Goal: Transaction & Acquisition: Book appointment/travel/reservation

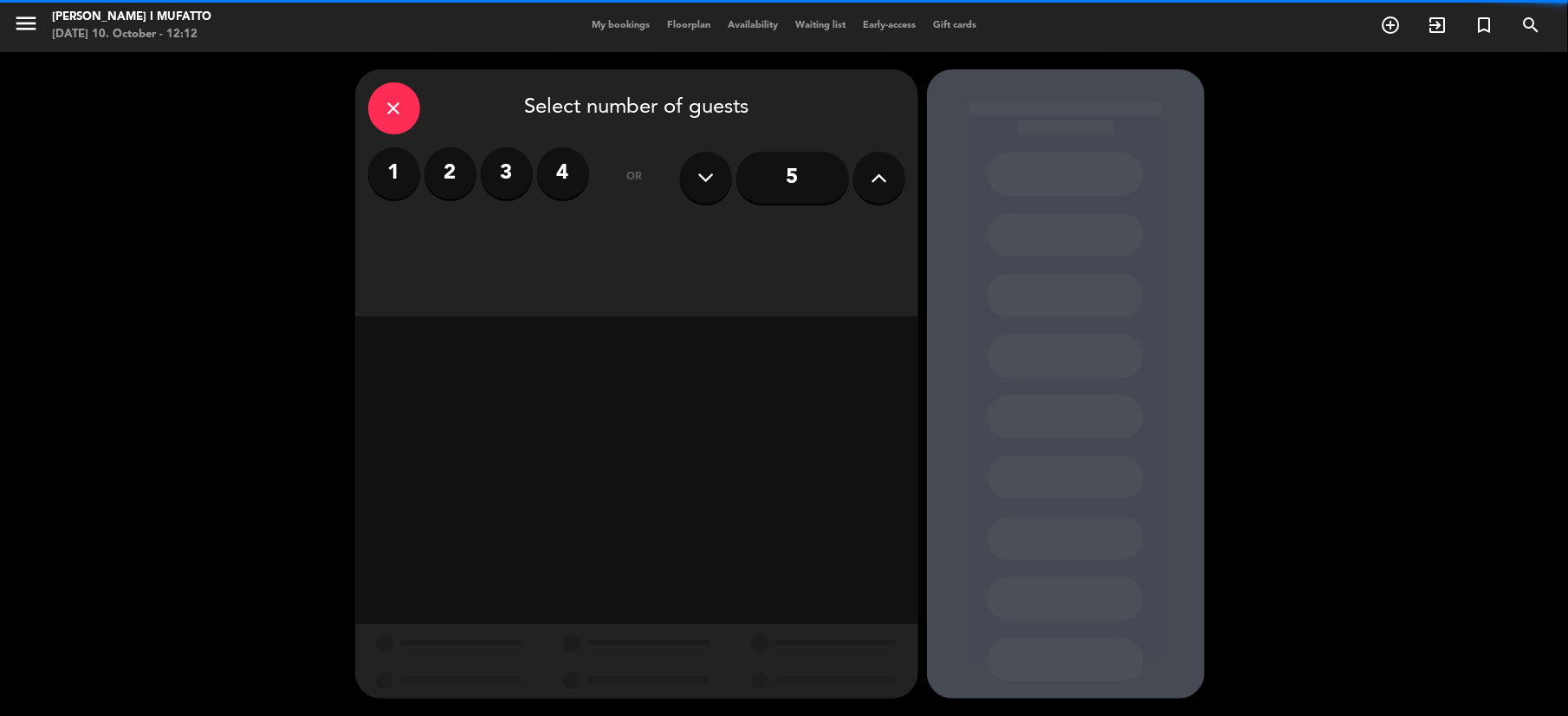
click at [444, 179] on label "2" at bounding box center [451, 173] width 52 height 52
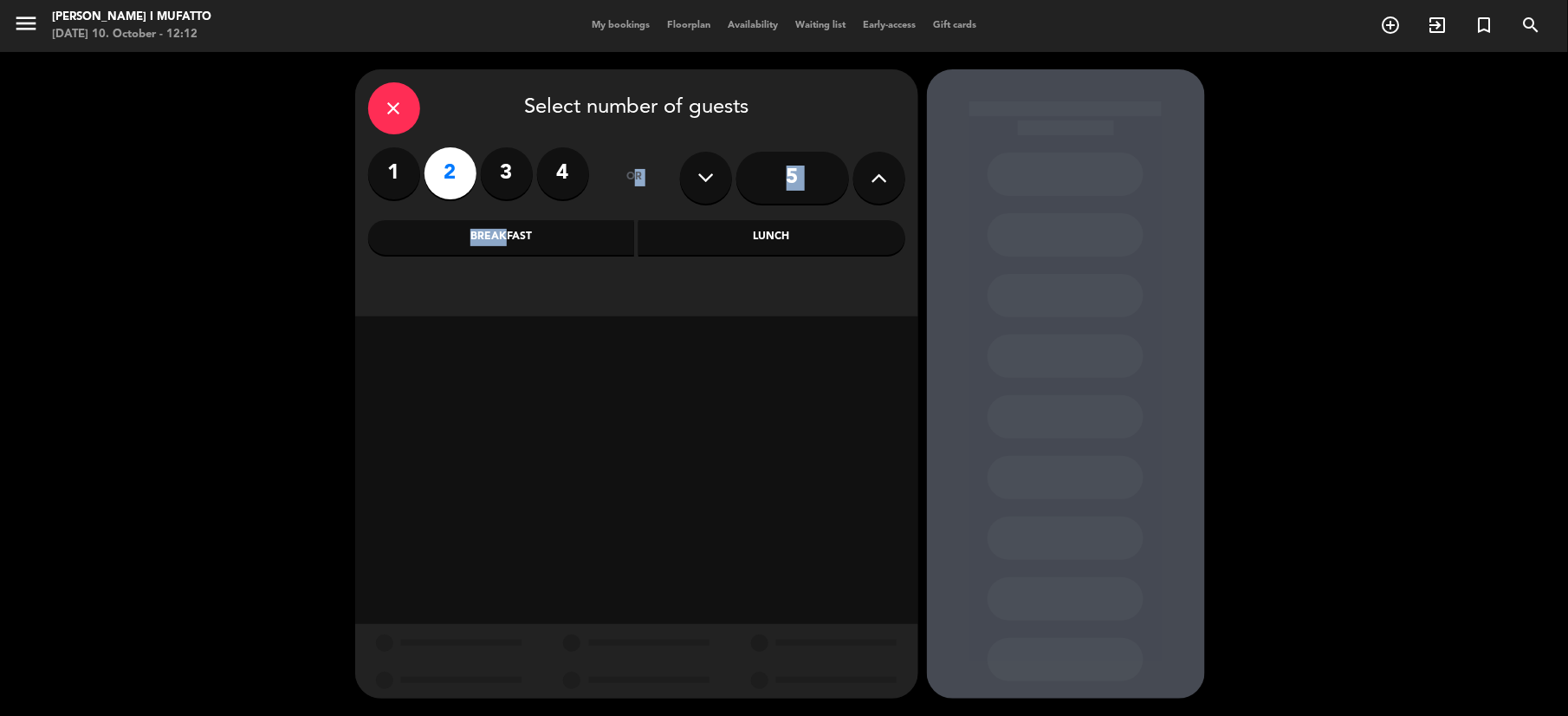
drag, startPoint x: 490, startPoint y: 212, endPoint x: 503, endPoint y: 230, distance: 22.2
click at [503, 230] on div "close Select number of guests 1 2 3 4 or 5 Breakfast Lunch" at bounding box center [636, 193] width 563 height 247
click at [503, 230] on div "Breakfast" at bounding box center [502, 237] width 267 height 35
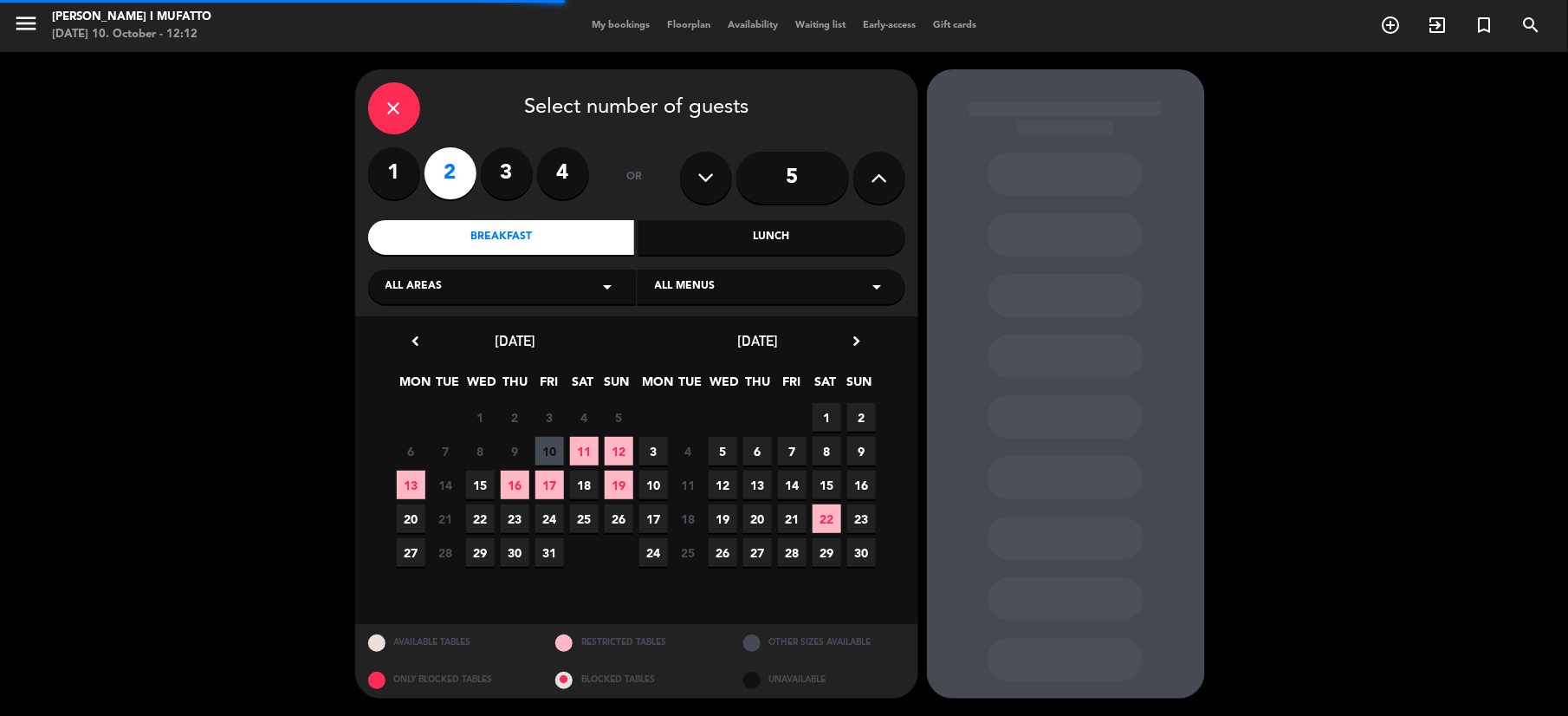
click at [659, 279] on span "All menus" at bounding box center [685, 287] width 61 height 17
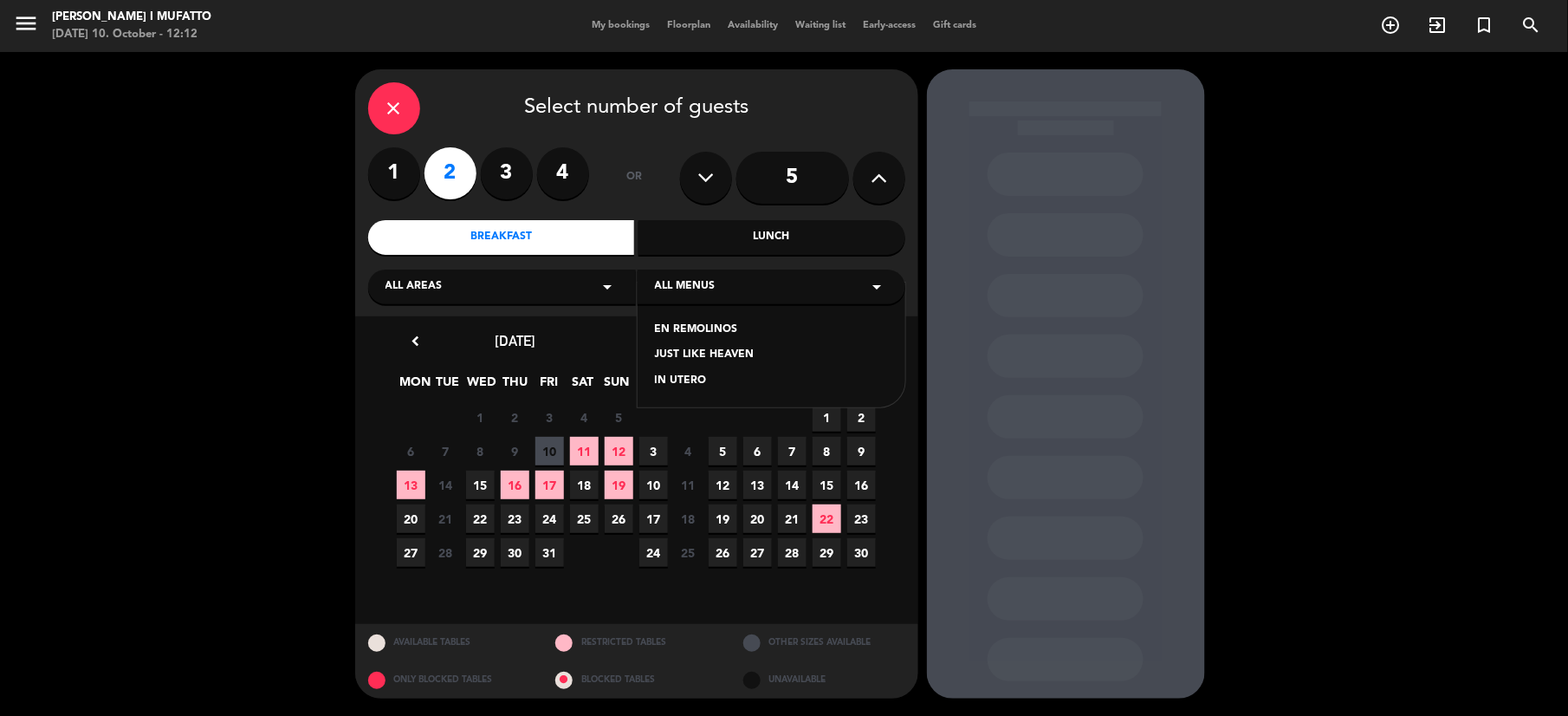
click at [692, 323] on div "EN REMOLINOS" at bounding box center [771, 329] width 233 height 17
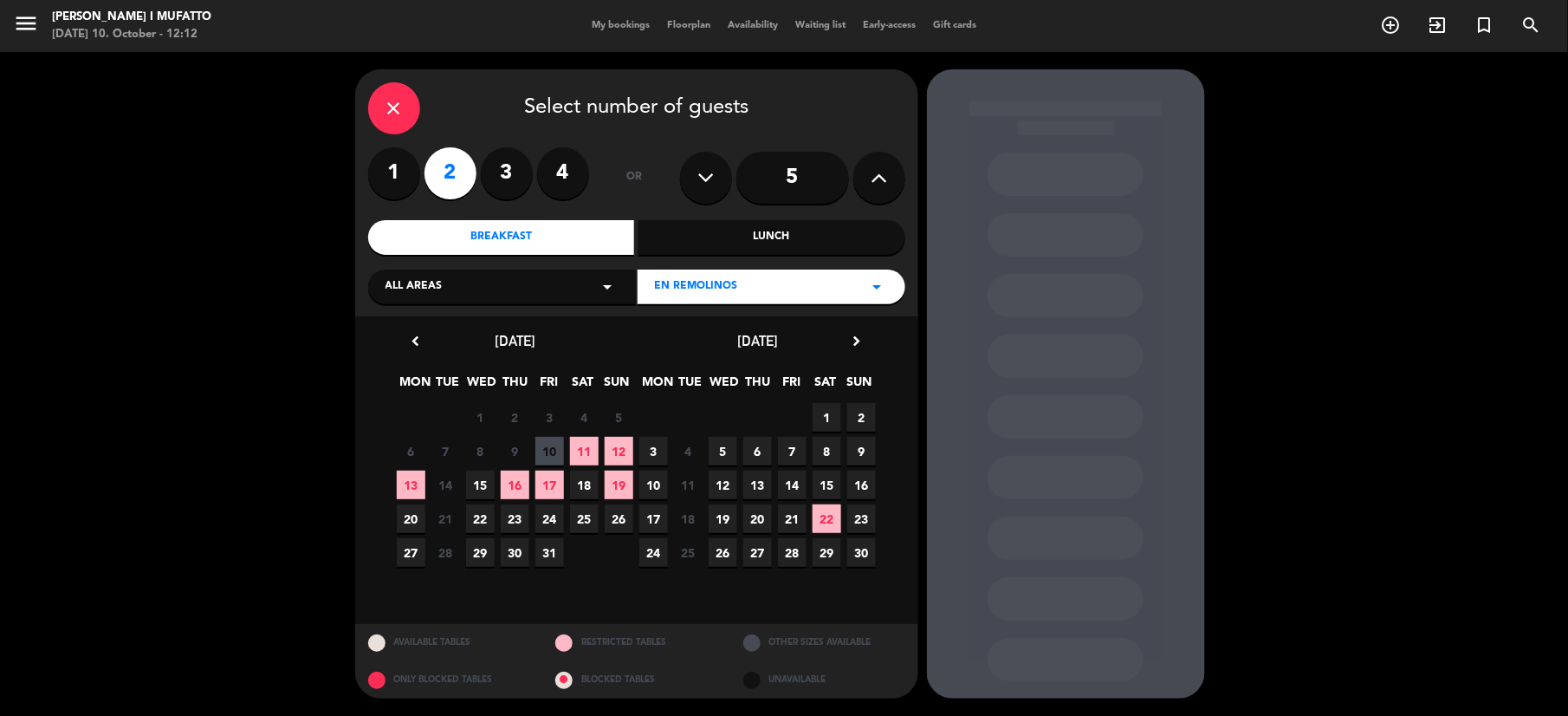
click at [859, 340] on icon "chevron_right" at bounding box center [857, 341] width 18 height 18
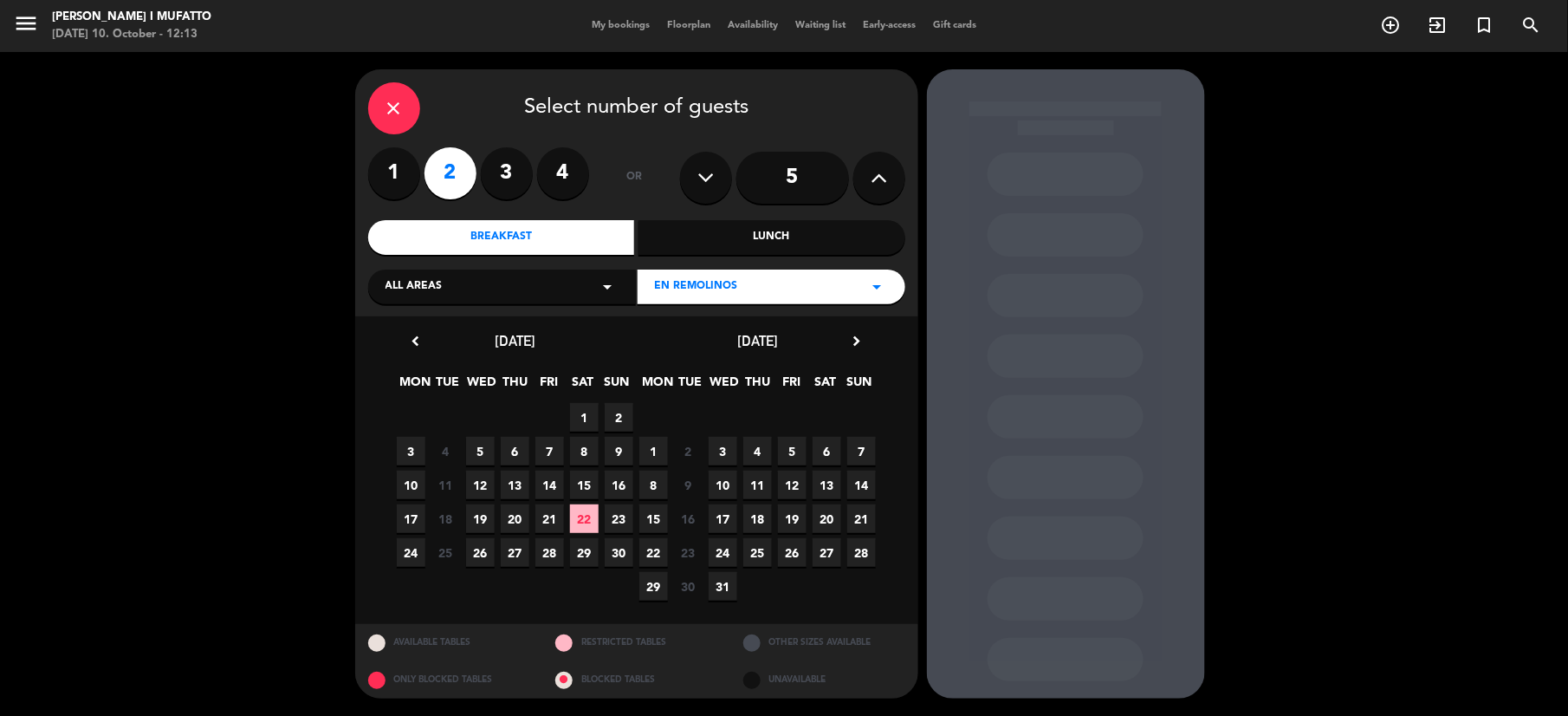
click at [829, 458] on span "6" at bounding box center [827, 451] width 29 height 29
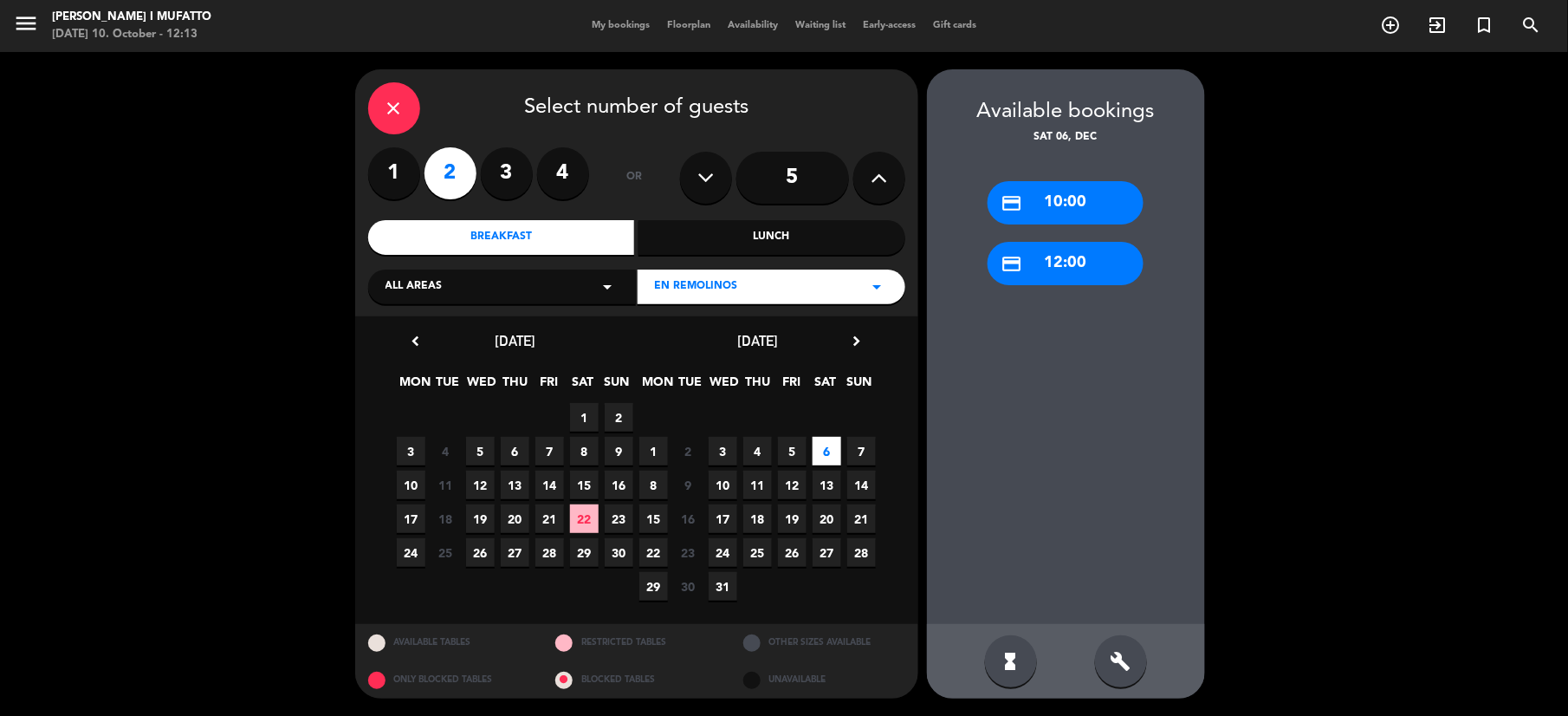
click at [1054, 251] on div "credit_card 12:00" at bounding box center [1066, 263] width 156 height 44
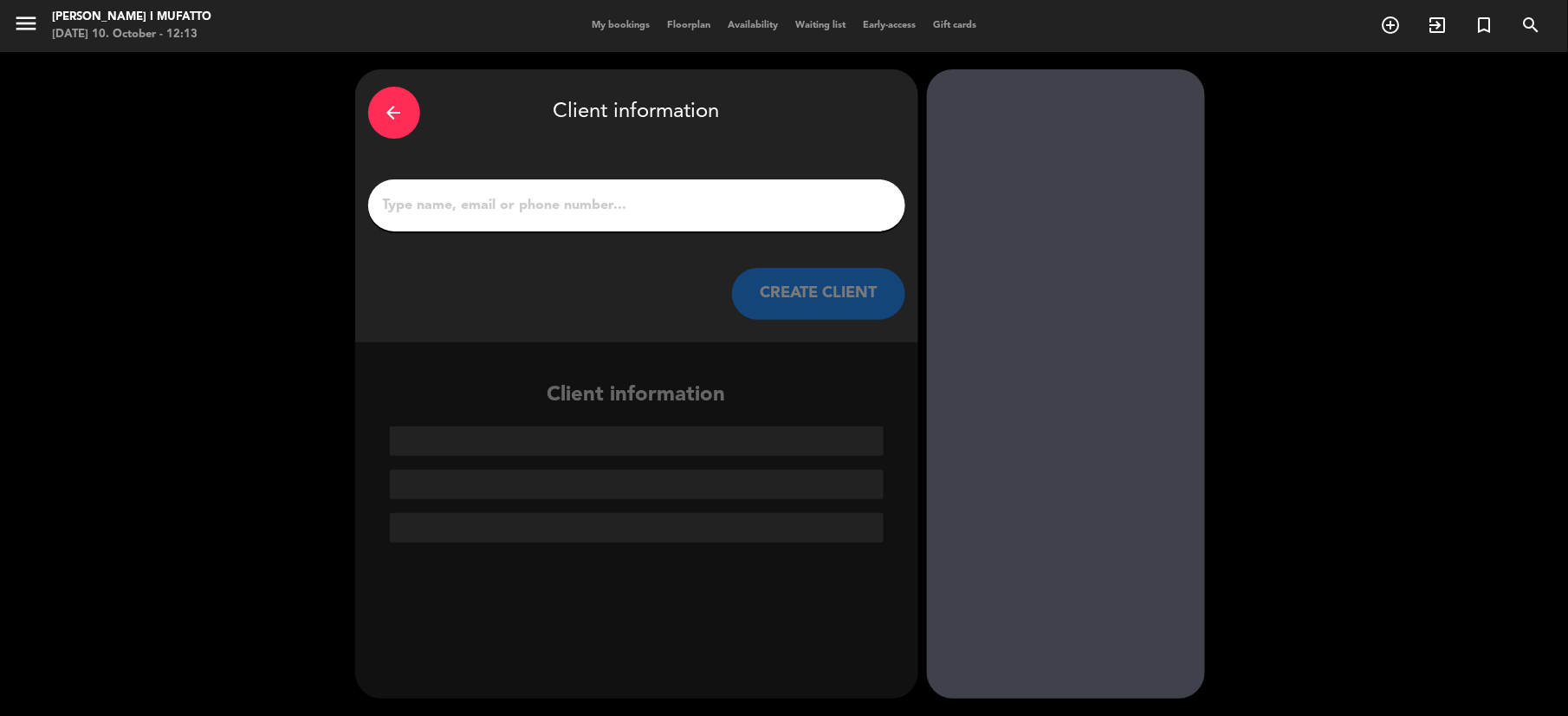
click at [574, 204] on input "1" at bounding box center [636, 204] width 511 height 24
paste input "[PERSON_NAME]"
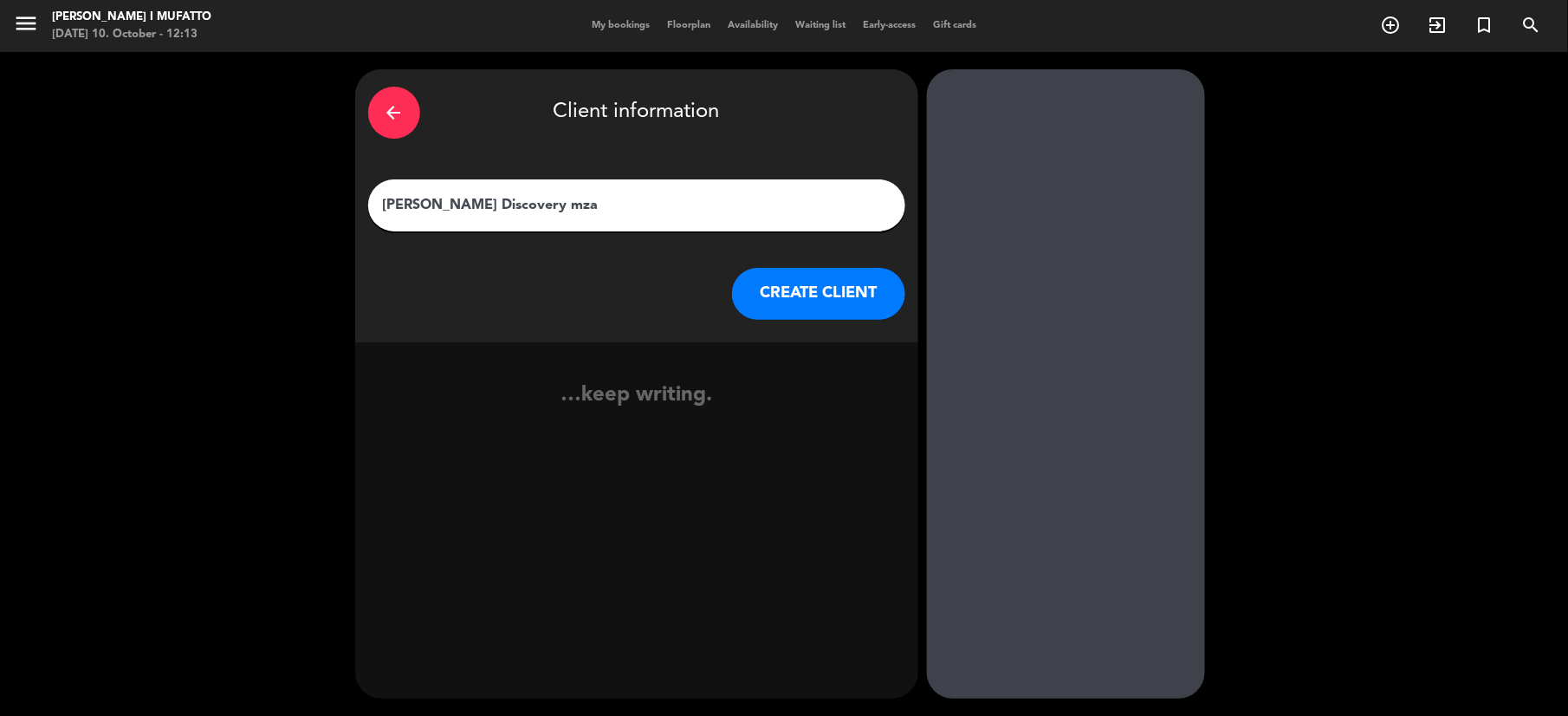
type input "[PERSON_NAME] Discovery mza"
click button "CREATE CLIENT" at bounding box center [818, 294] width 173 height 52
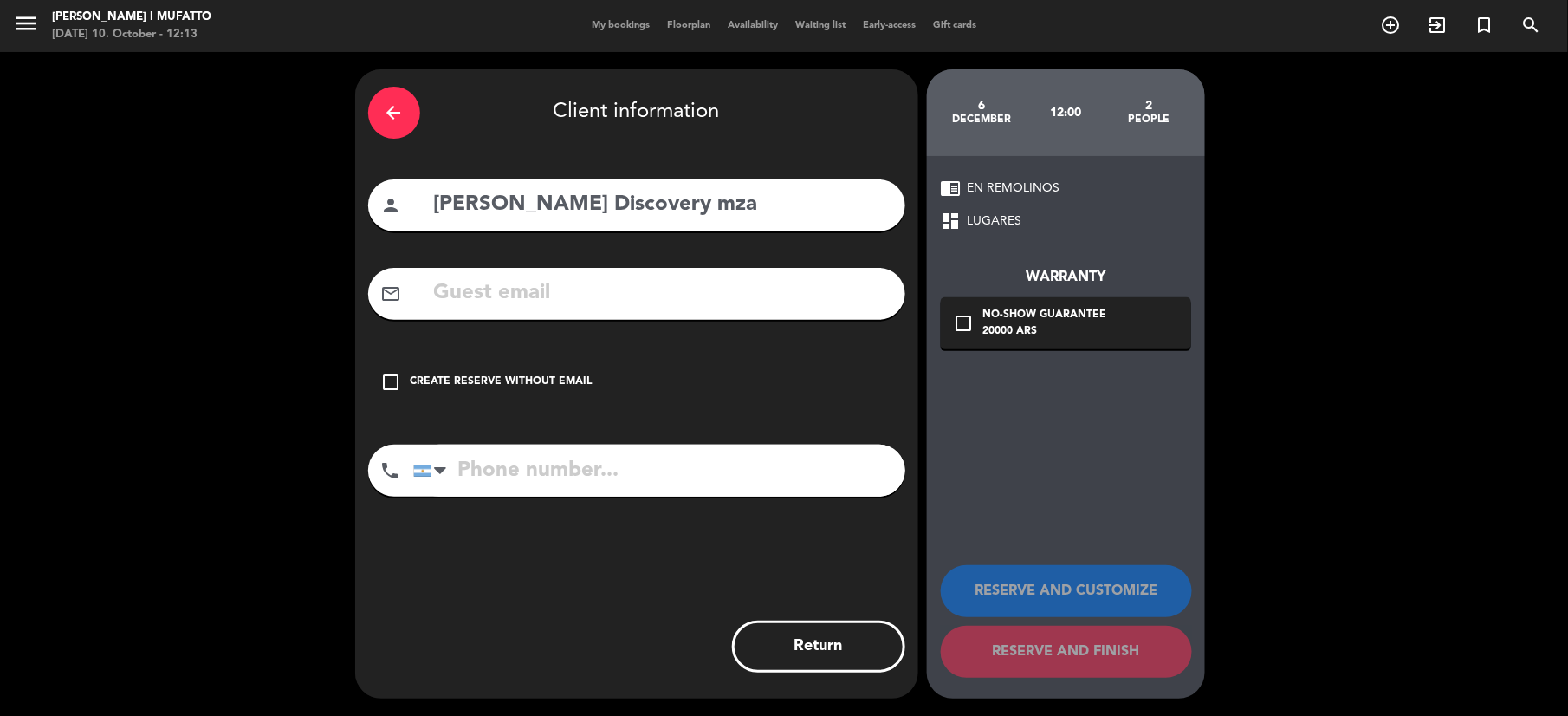
click at [382, 386] on icon "check_box_outline_blank" at bounding box center [391, 381] width 21 height 21
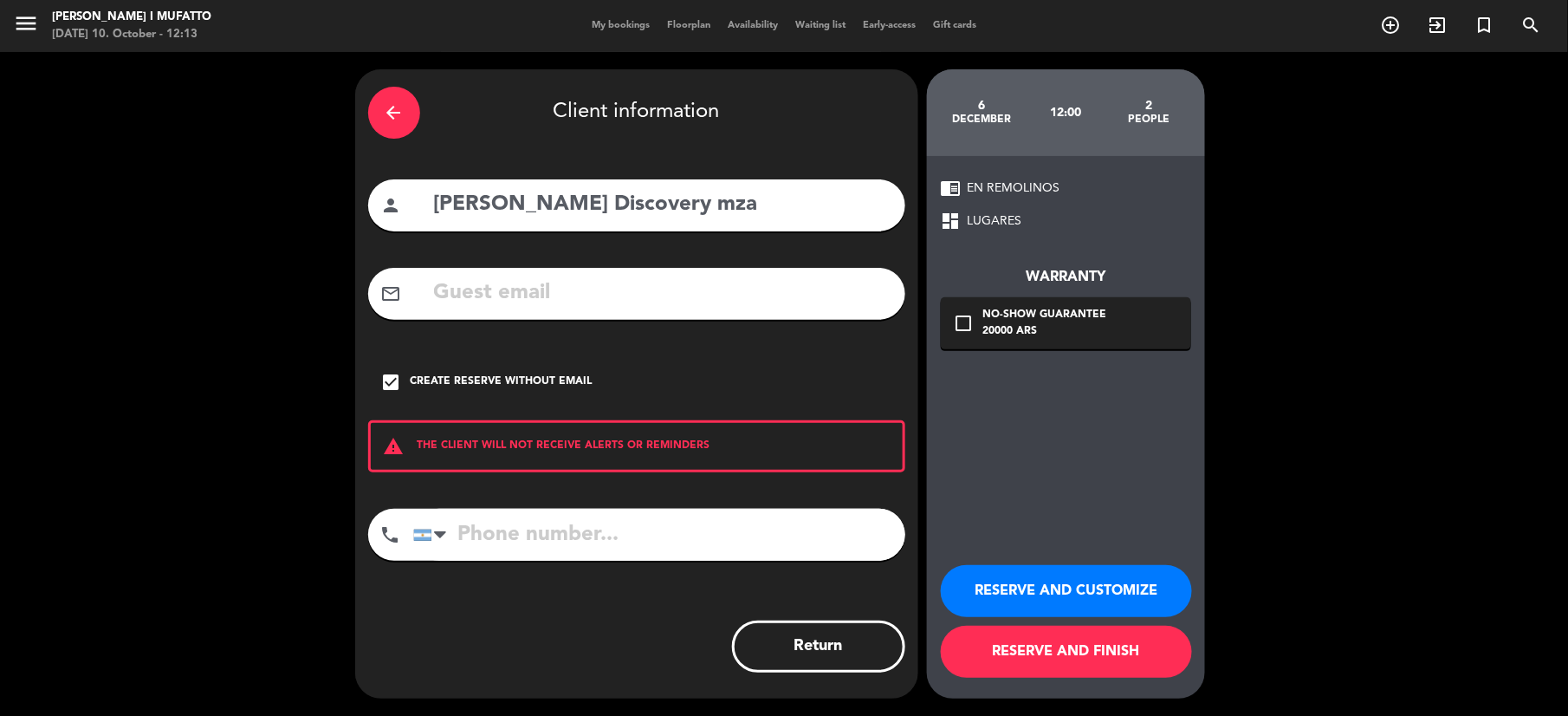
click at [1031, 583] on button "RESERVE AND CUSTOMIZE" at bounding box center [1066, 591] width 252 height 52
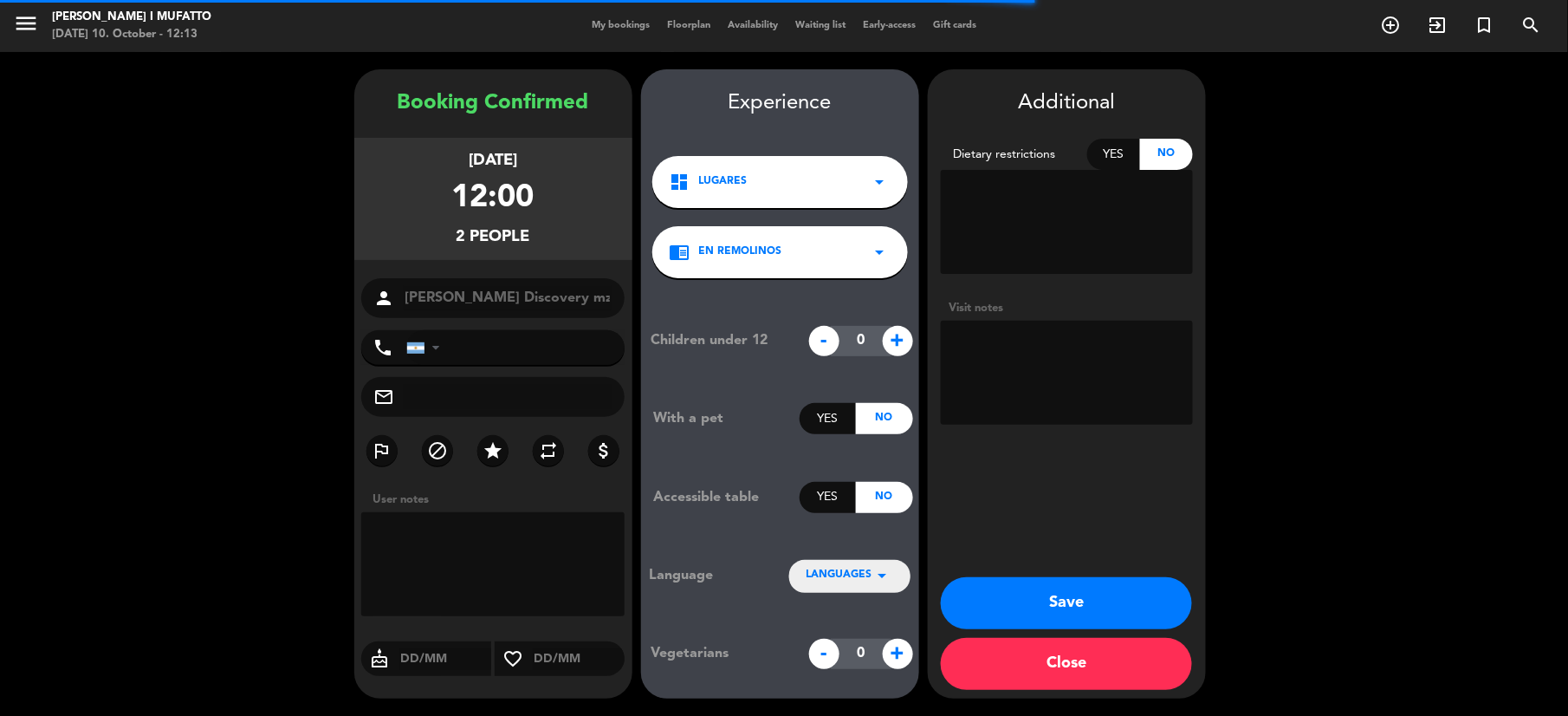
click at [1078, 382] on textarea at bounding box center [1066, 372] width 252 height 104
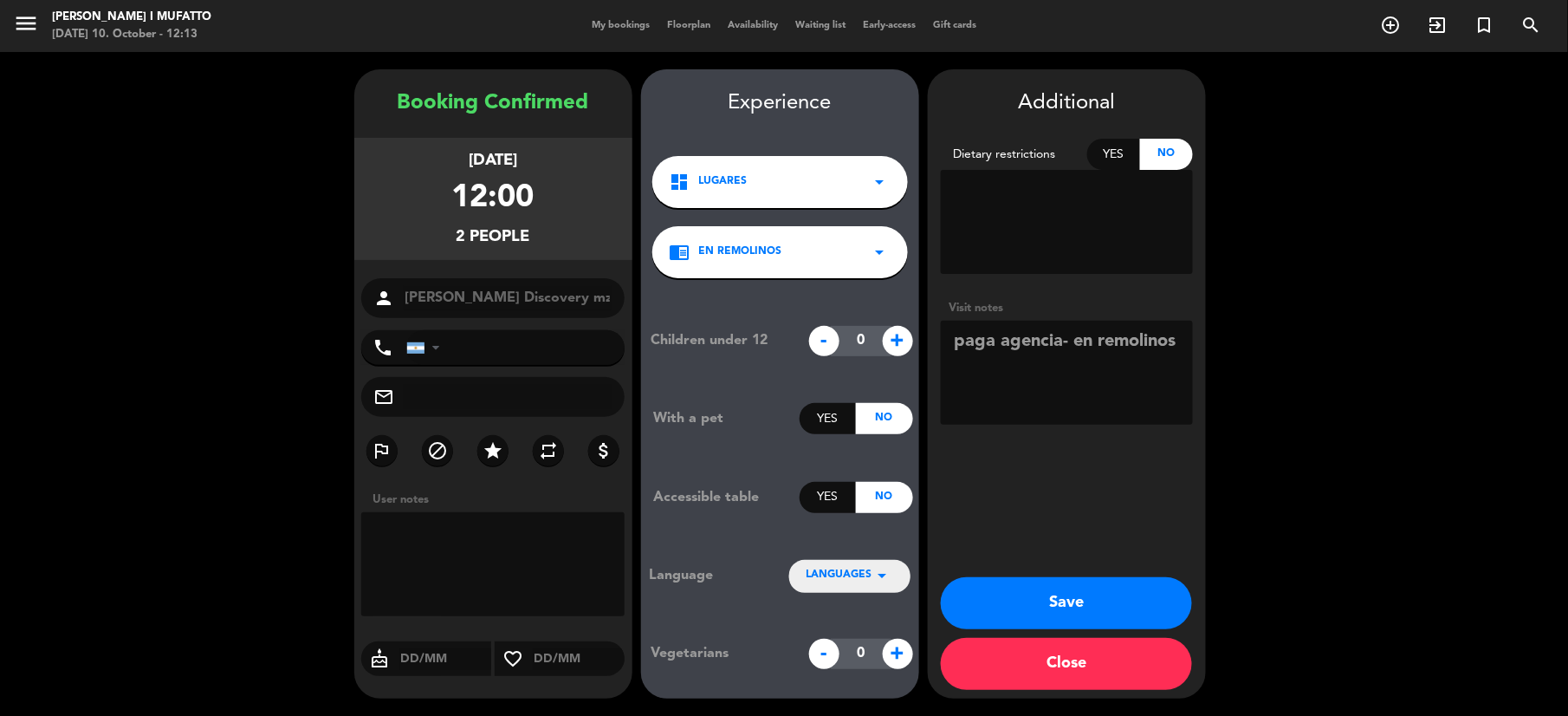
type textarea "paga agencia- en remolinos"
click at [867, 565] on div "LANGUAGES arrow_drop_down" at bounding box center [850, 575] width 121 height 31
click at [847, 521] on div "English" at bounding box center [850, 522] width 87 height 17
click at [1027, 594] on button "Save" at bounding box center [1066, 603] width 252 height 52
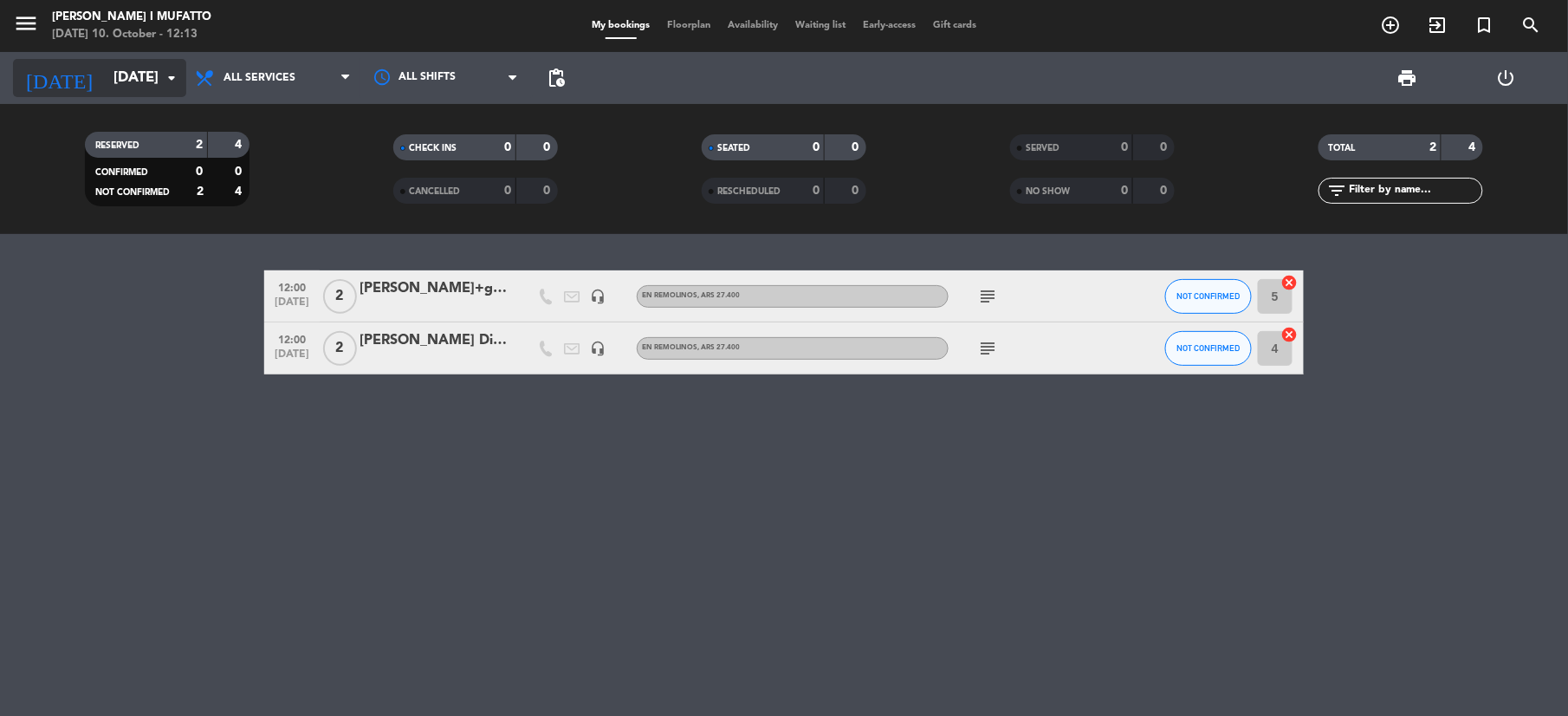
click at [145, 87] on input "[DATE]" at bounding box center [197, 79] width 187 height 34
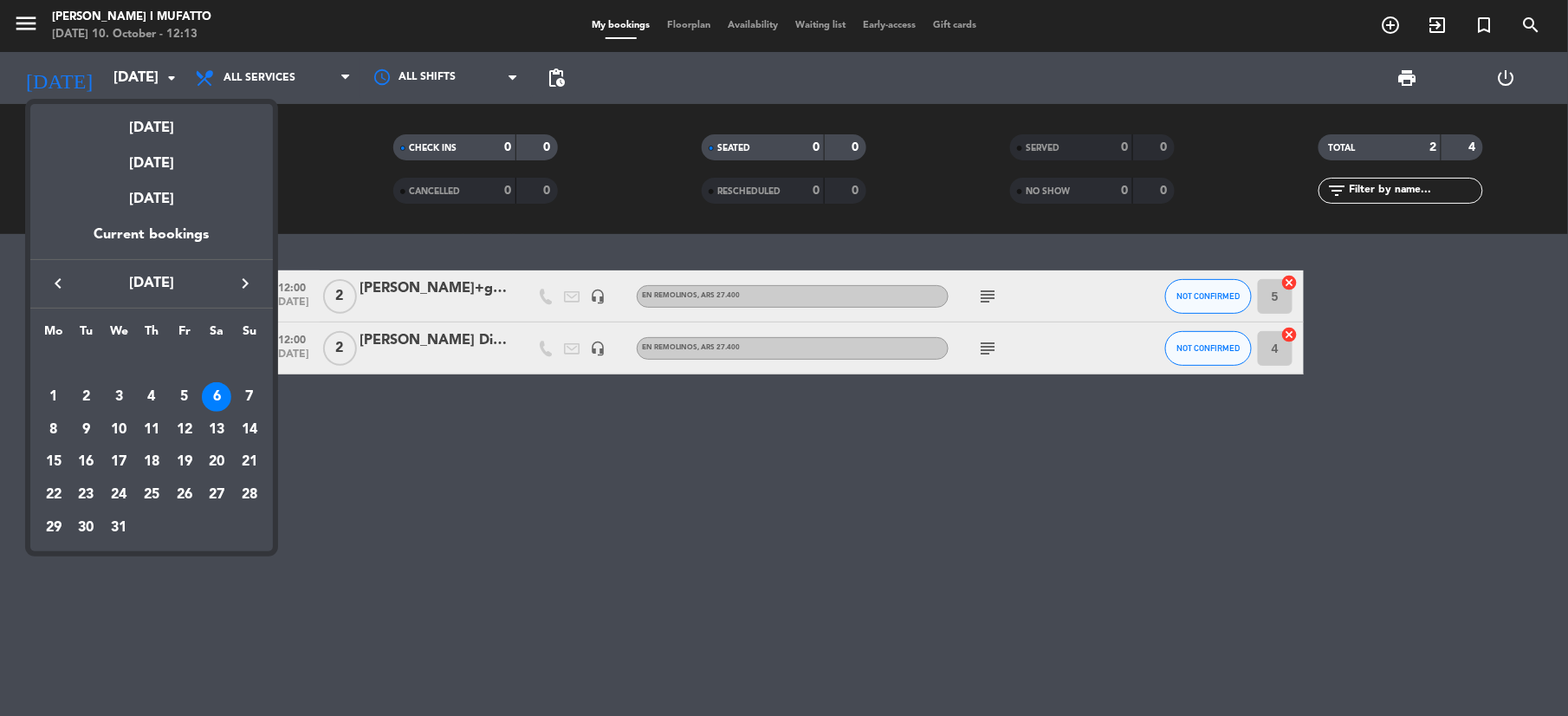
click at [60, 291] on icon "keyboard_arrow_left" at bounding box center [57, 283] width 21 height 21
click at [247, 364] on div "2" at bounding box center [249, 363] width 29 height 29
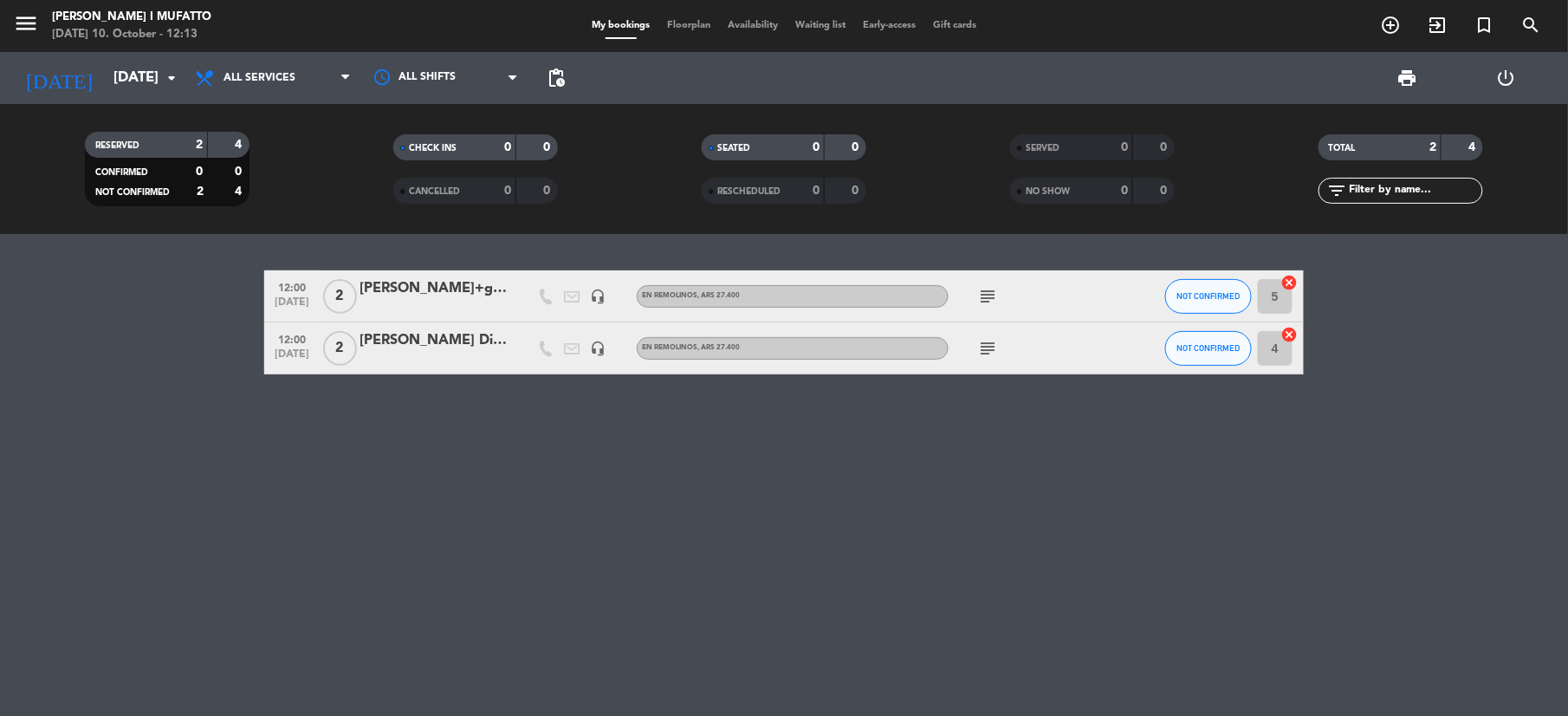
type input "[DATE]"
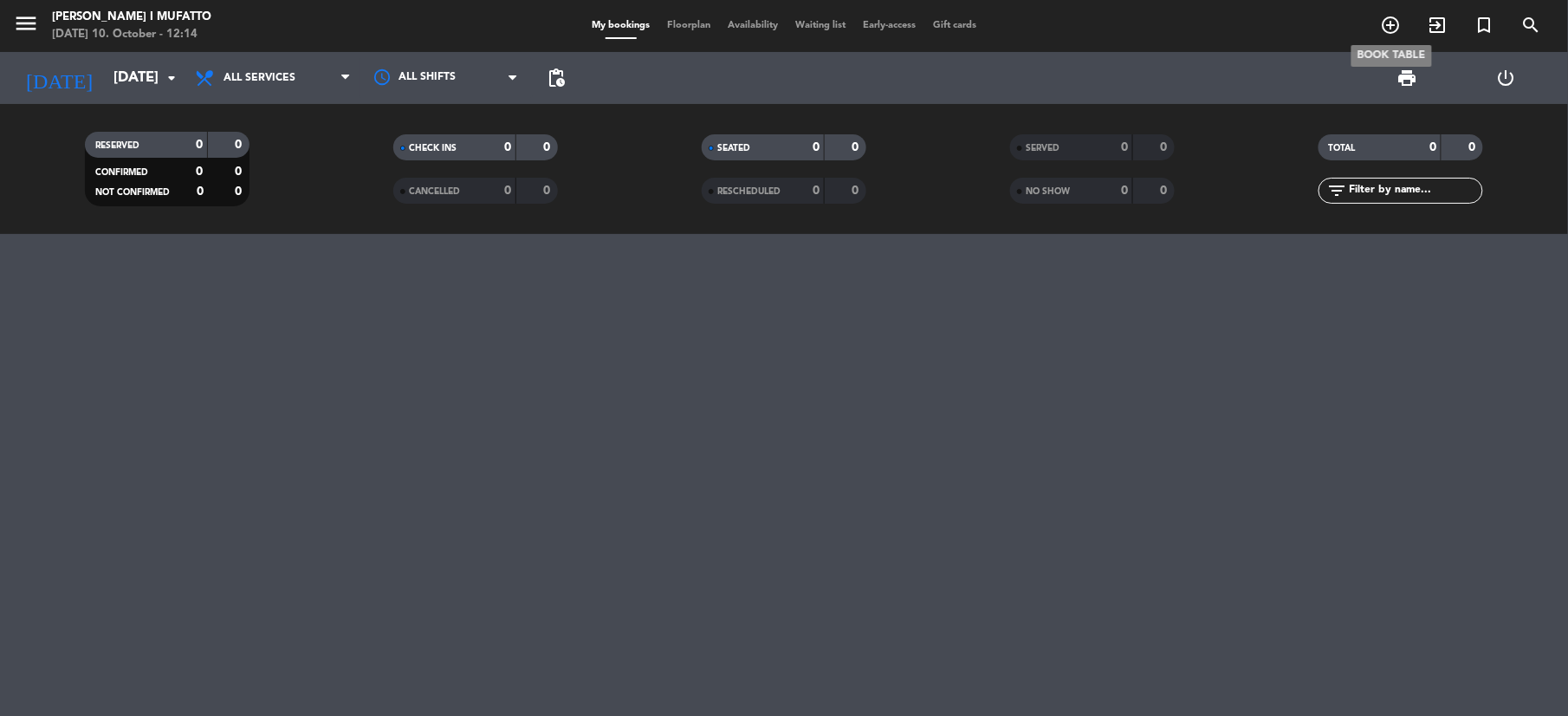
click at [1376, 28] on span "add_circle_outline" at bounding box center [1391, 25] width 46 height 29
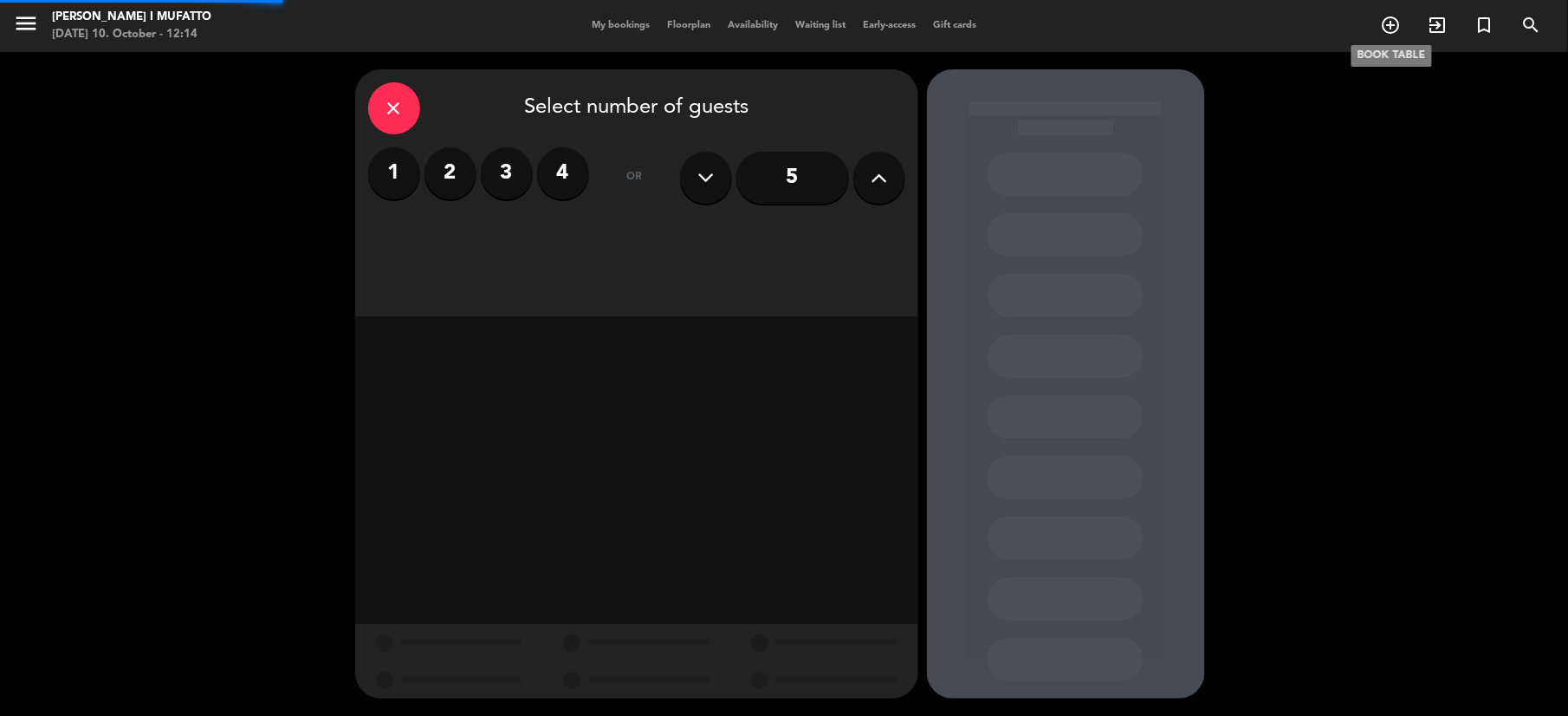
click at [1383, 28] on icon "add_circle_outline" at bounding box center [1390, 25] width 21 height 21
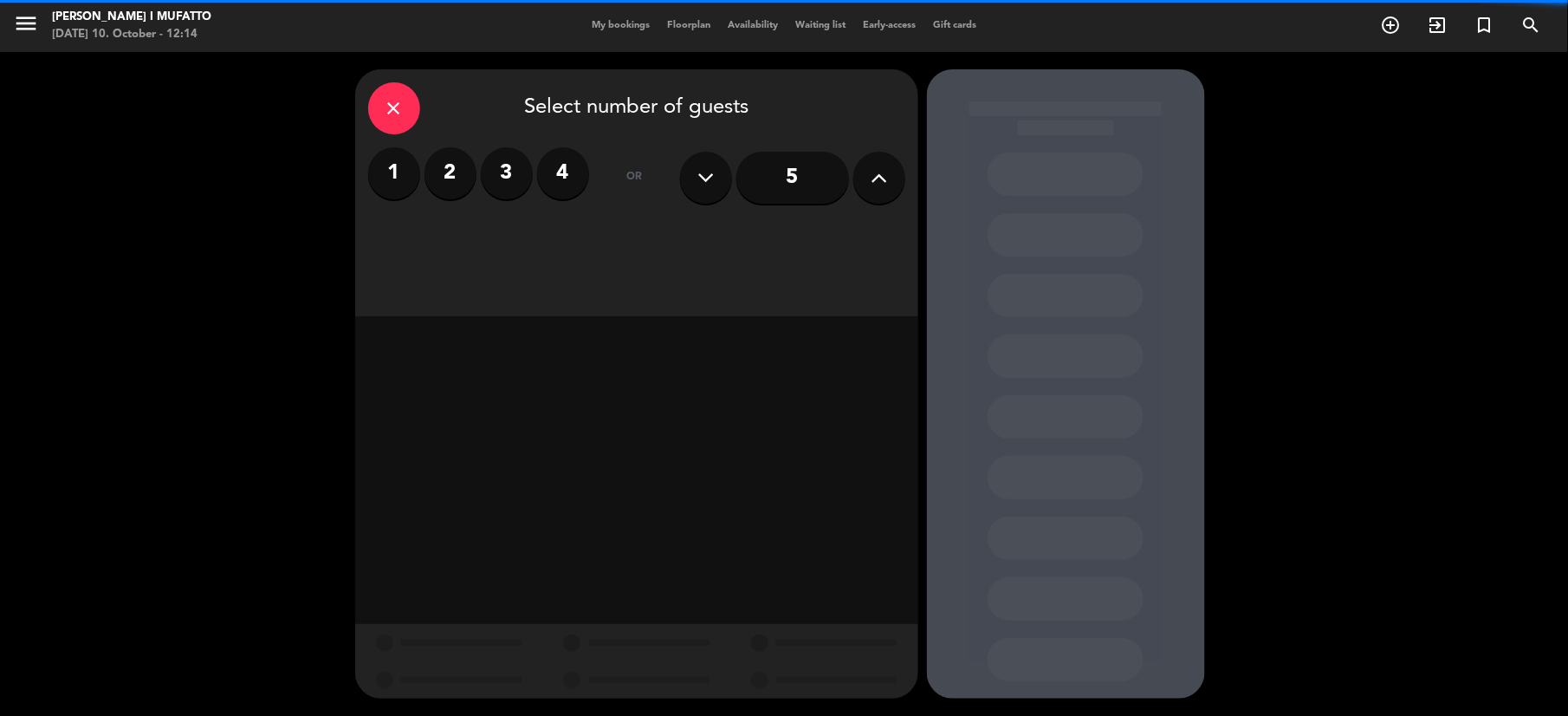
click at [867, 177] on button at bounding box center [879, 178] width 52 height 52
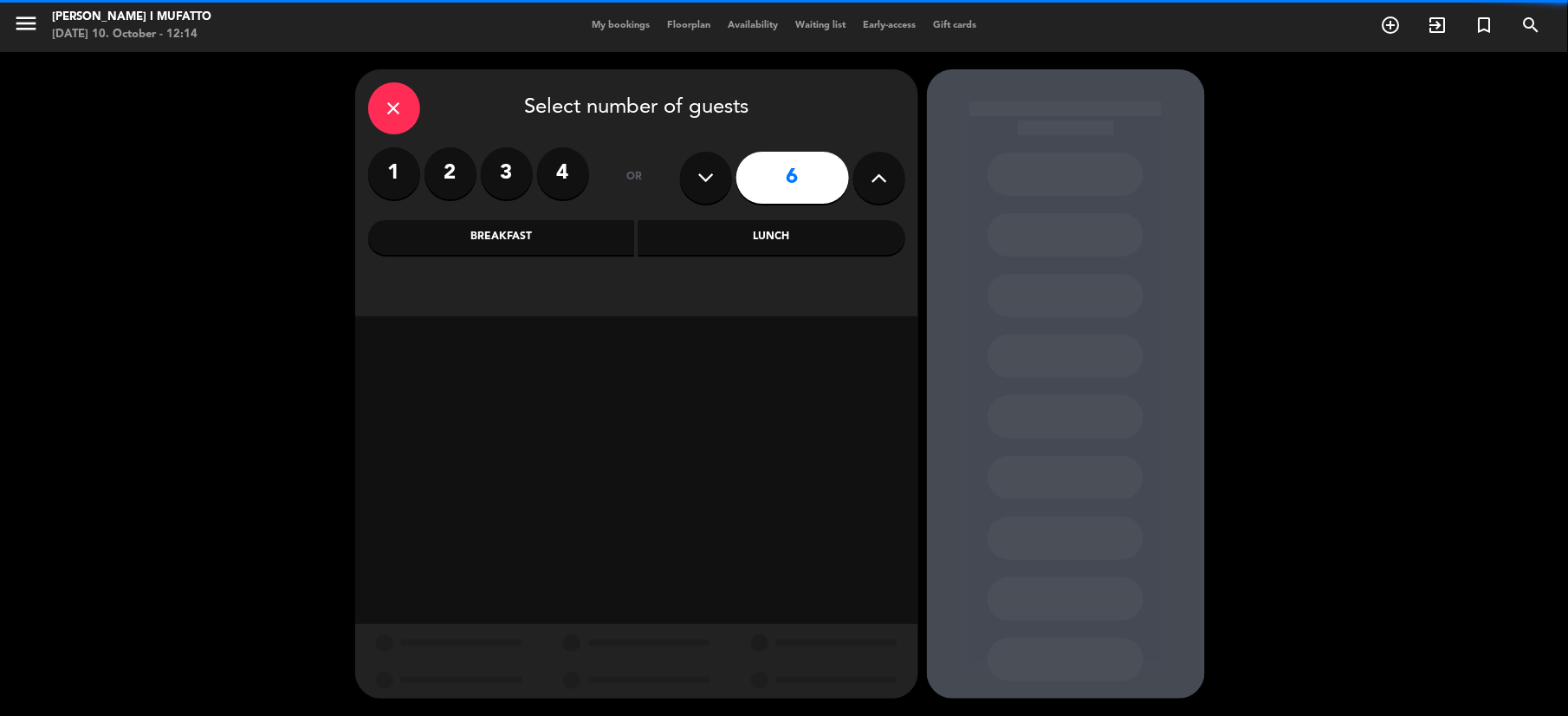
click at [867, 177] on button at bounding box center [879, 178] width 52 height 52
type input "7"
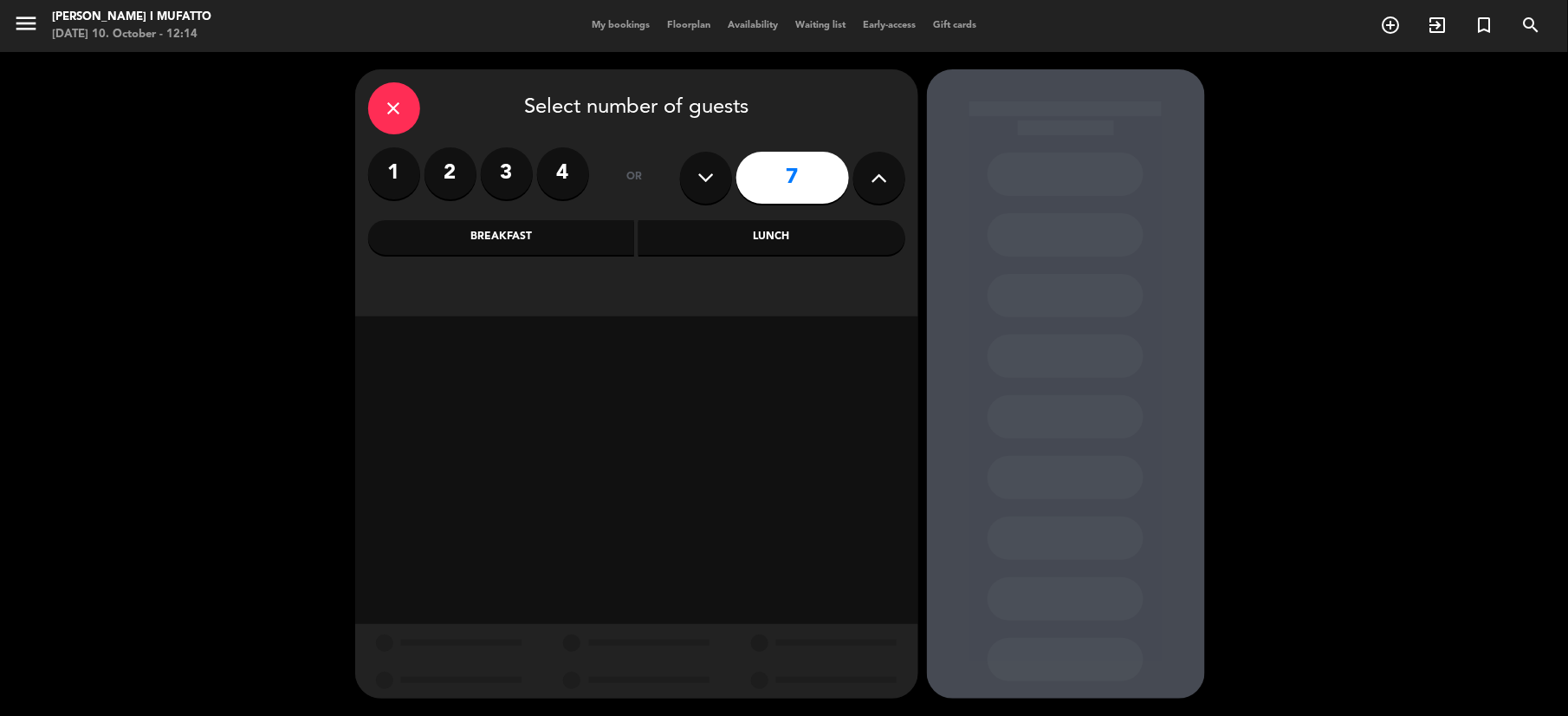
click at [462, 243] on div "Breakfast" at bounding box center [502, 237] width 267 height 35
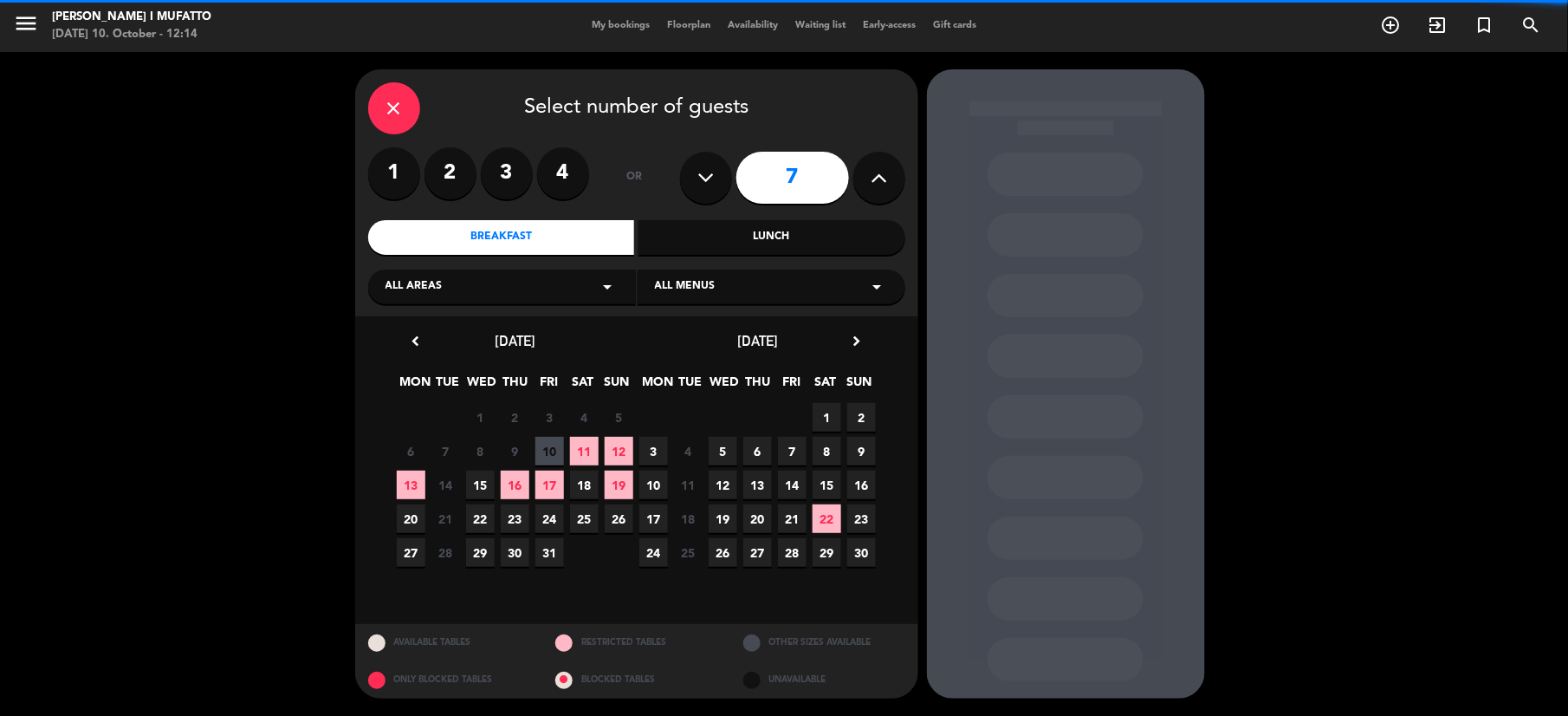
click at [686, 276] on div "All menus arrow_drop_down" at bounding box center [771, 287] width 268 height 35
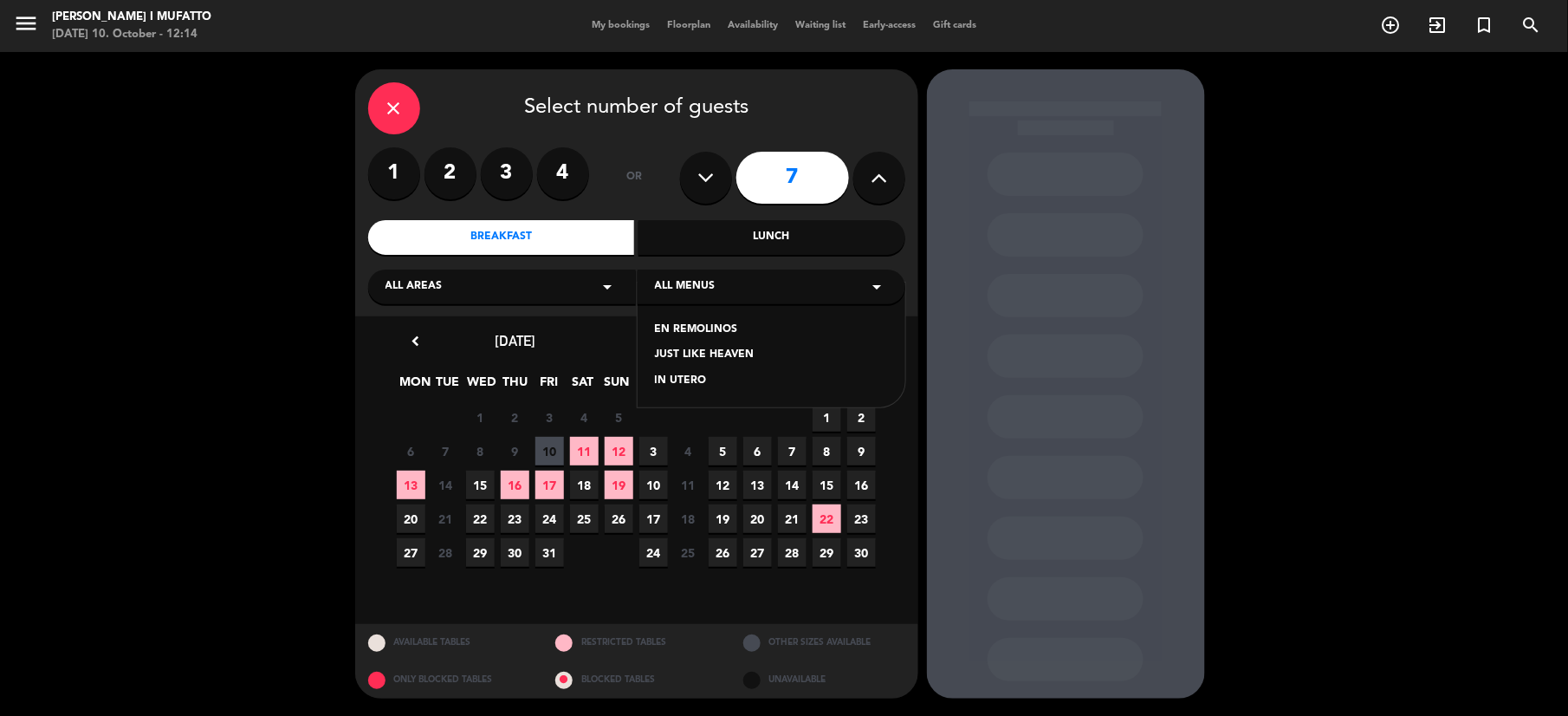
click at [725, 327] on div "EN REMOLINOS" at bounding box center [771, 329] width 233 height 17
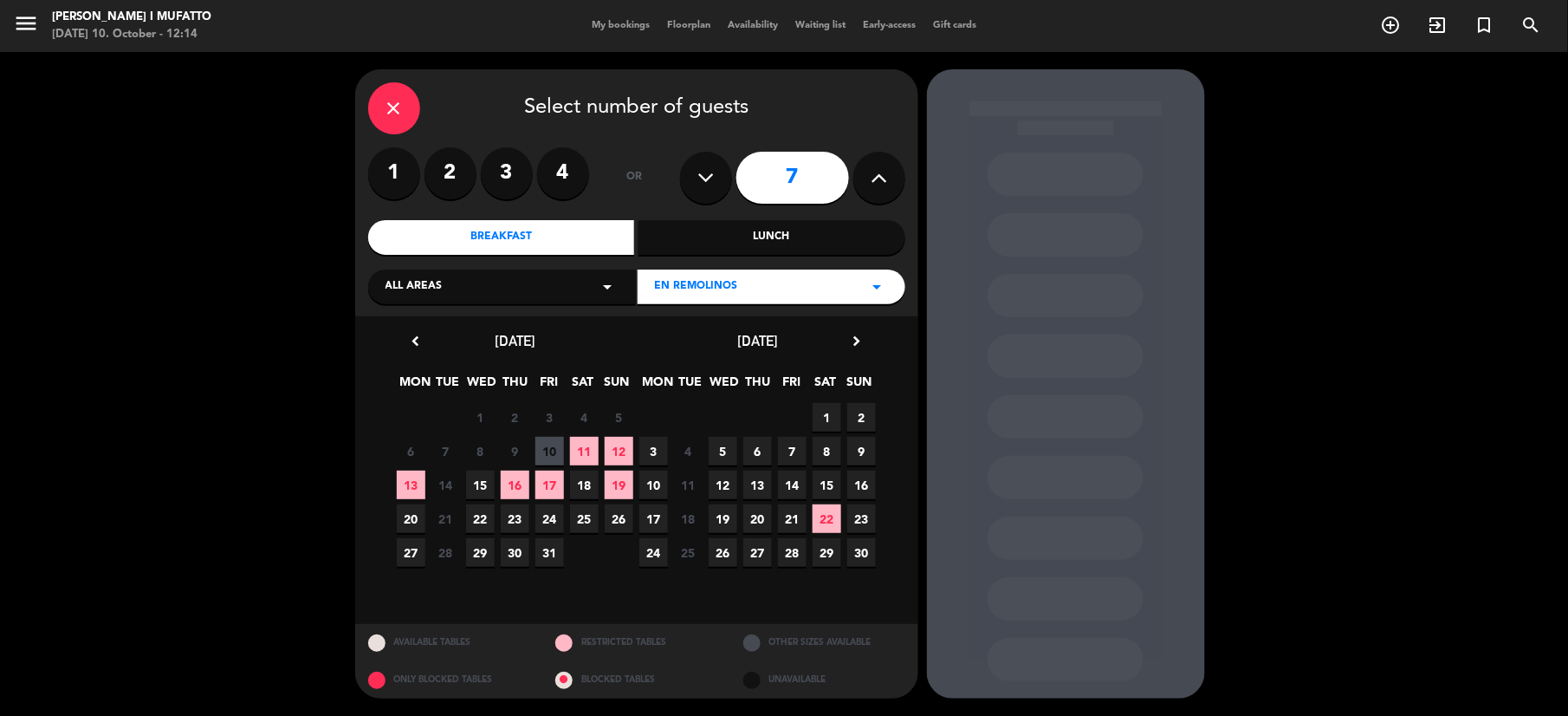
click at [852, 420] on span "2" at bounding box center [861, 417] width 29 height 29
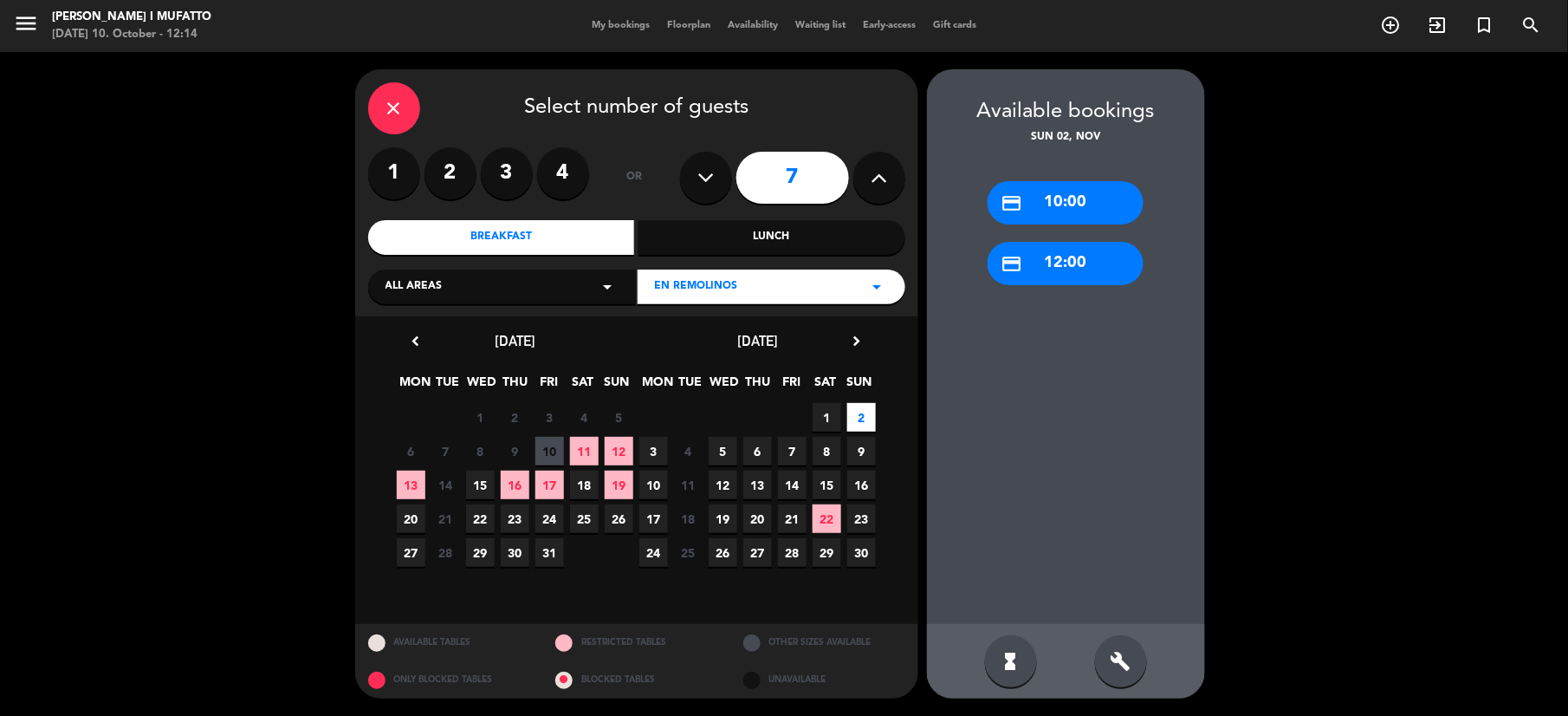
click at [1027, 217] on div "credit_card 10:00" at bounding box center [1066, 203] width 156 height 44
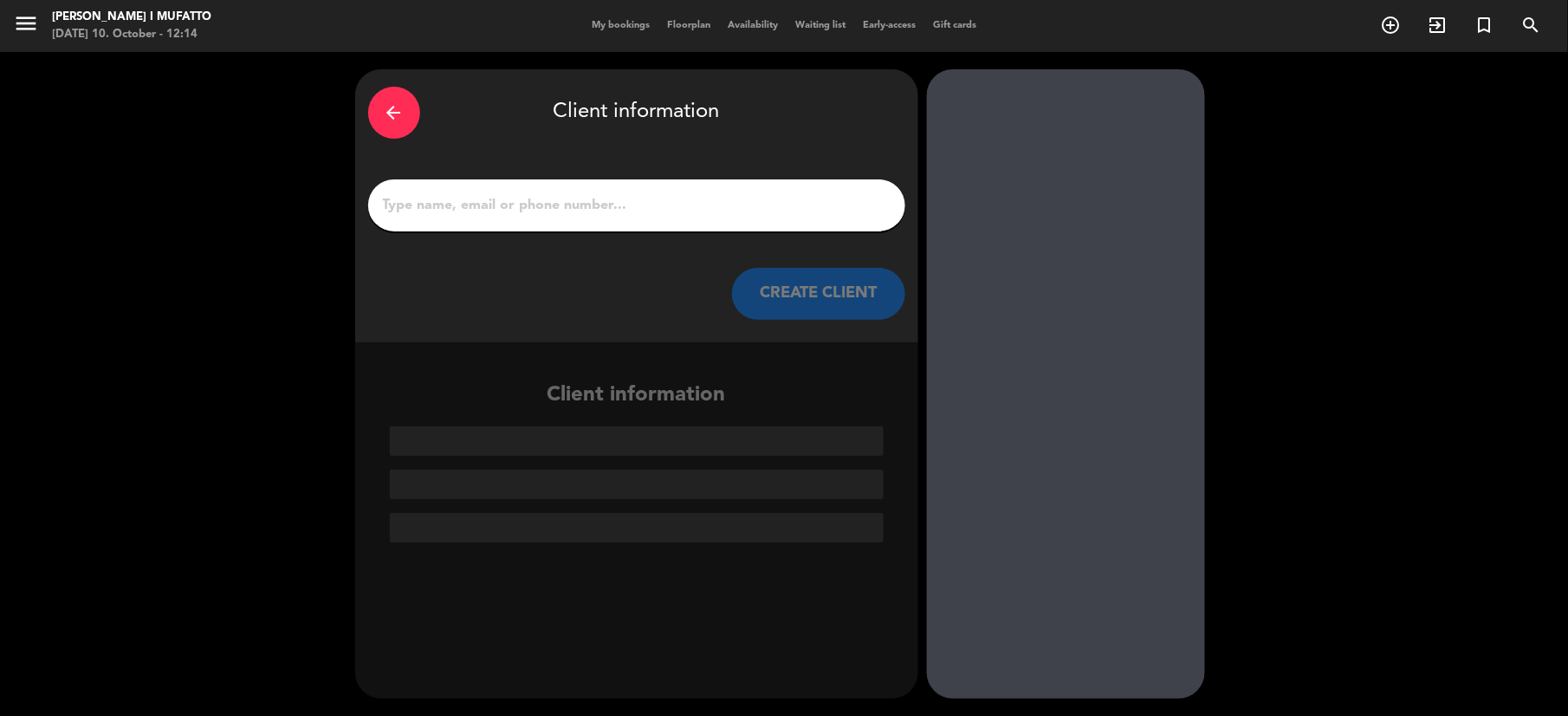
click at [700, 203] on input "1" at bounding box center [636, 204] width 511 height 24
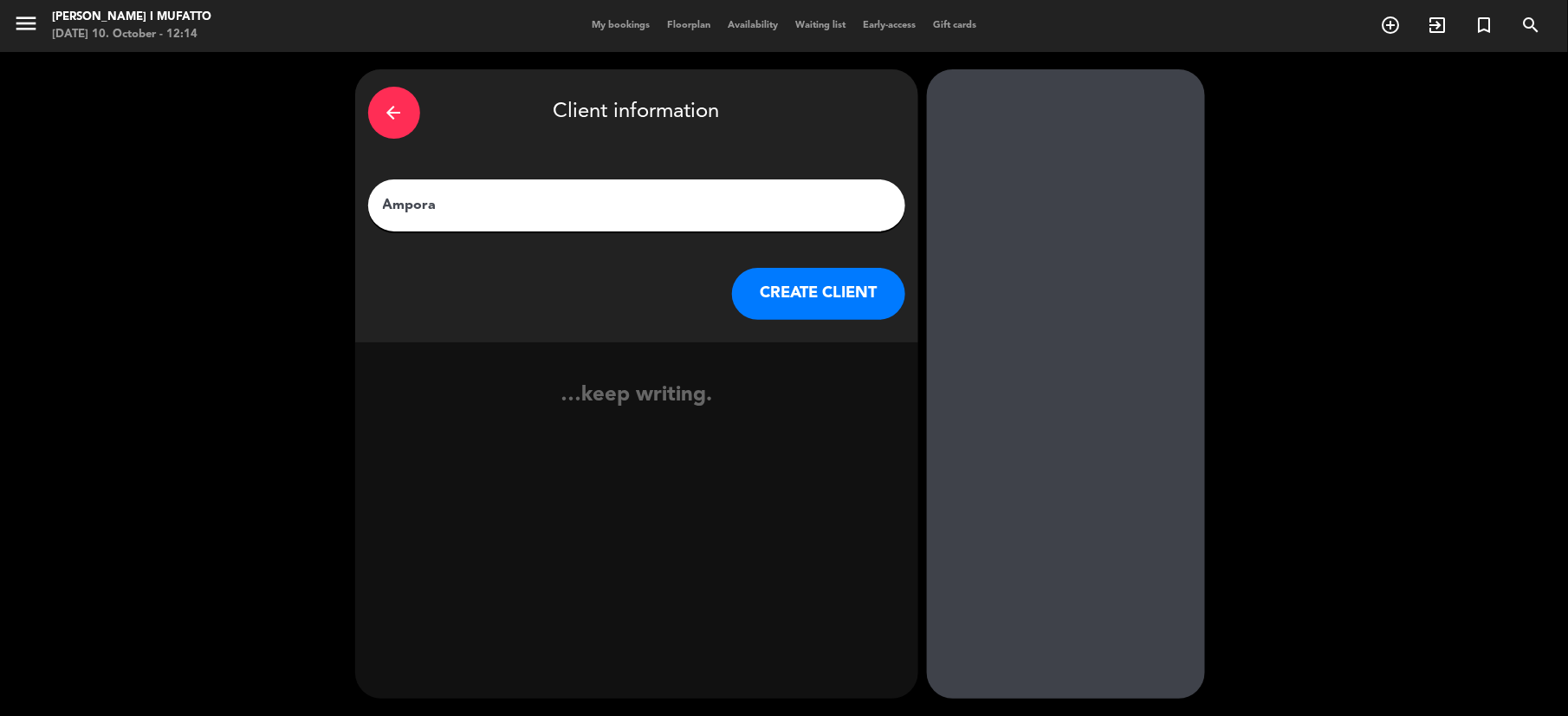
type input "Ampora"
click button "CREATE CLIENT" at bounding box center [818, 294] width 173 height 52
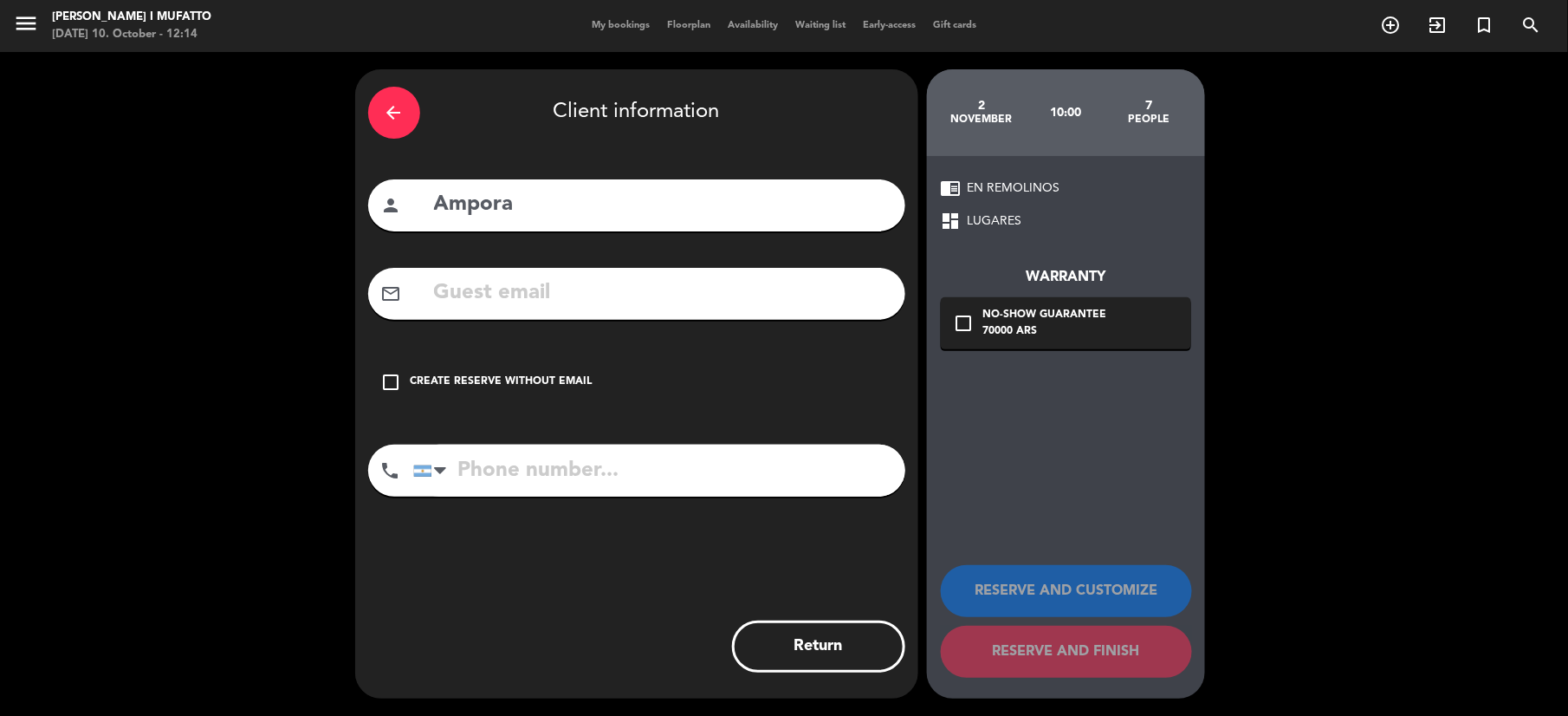
drag, startPoint x: 626, startPoint y: 335, endPoint x: 600, endPoint y: 371, distance: 44.4
click at [600, 371] on div "arrow_back Client information person Ampora mail_outline check_box_outline_blan…" at bounding box center [636, 384] width 563 height 629
click at [600, 371] on div "check_box_outline_blank Create reserve without email" at bounding box center [637, 382] width 537 height 52
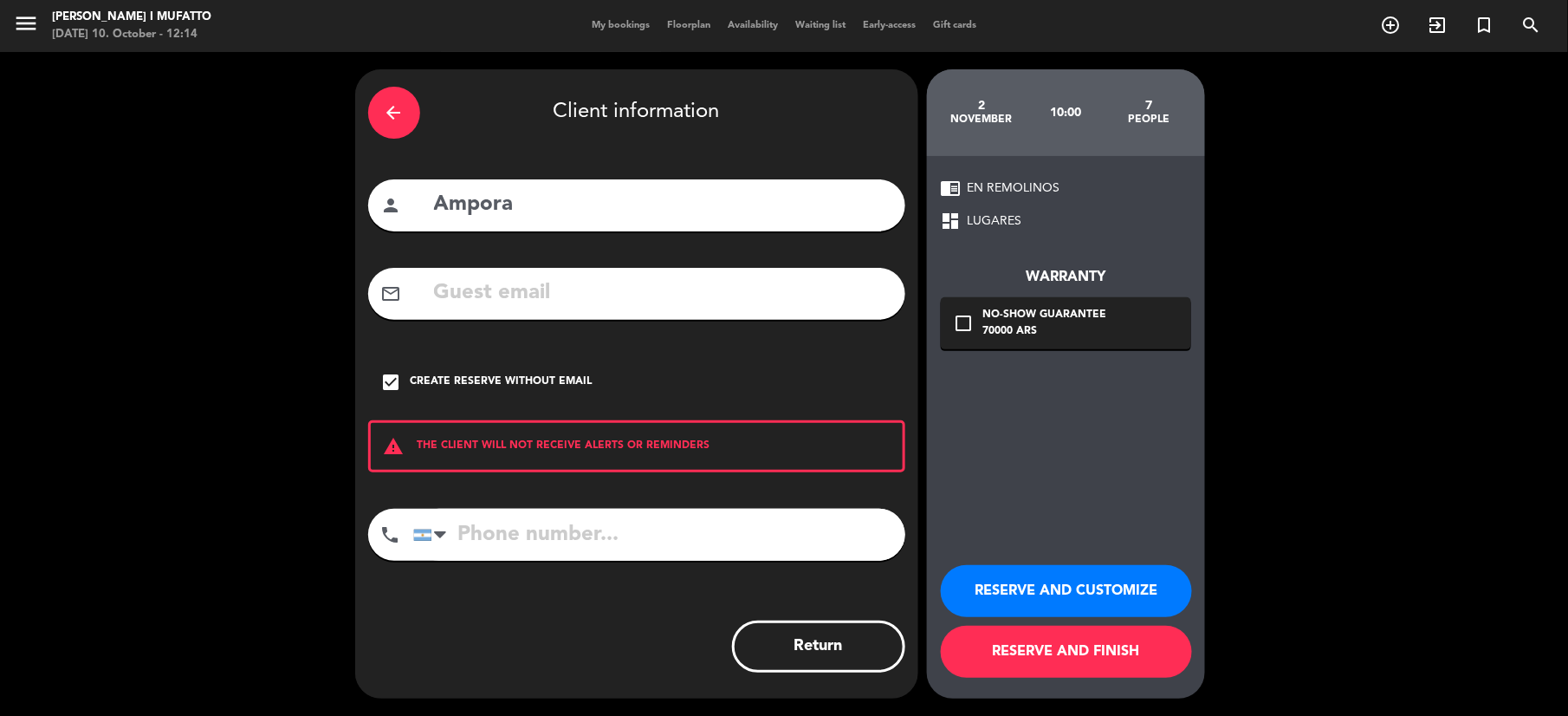
click at [1179, 598] on button "RESERVE AND CUSTOMIZE" at bounding box center [1066, 591] width 252 height 52
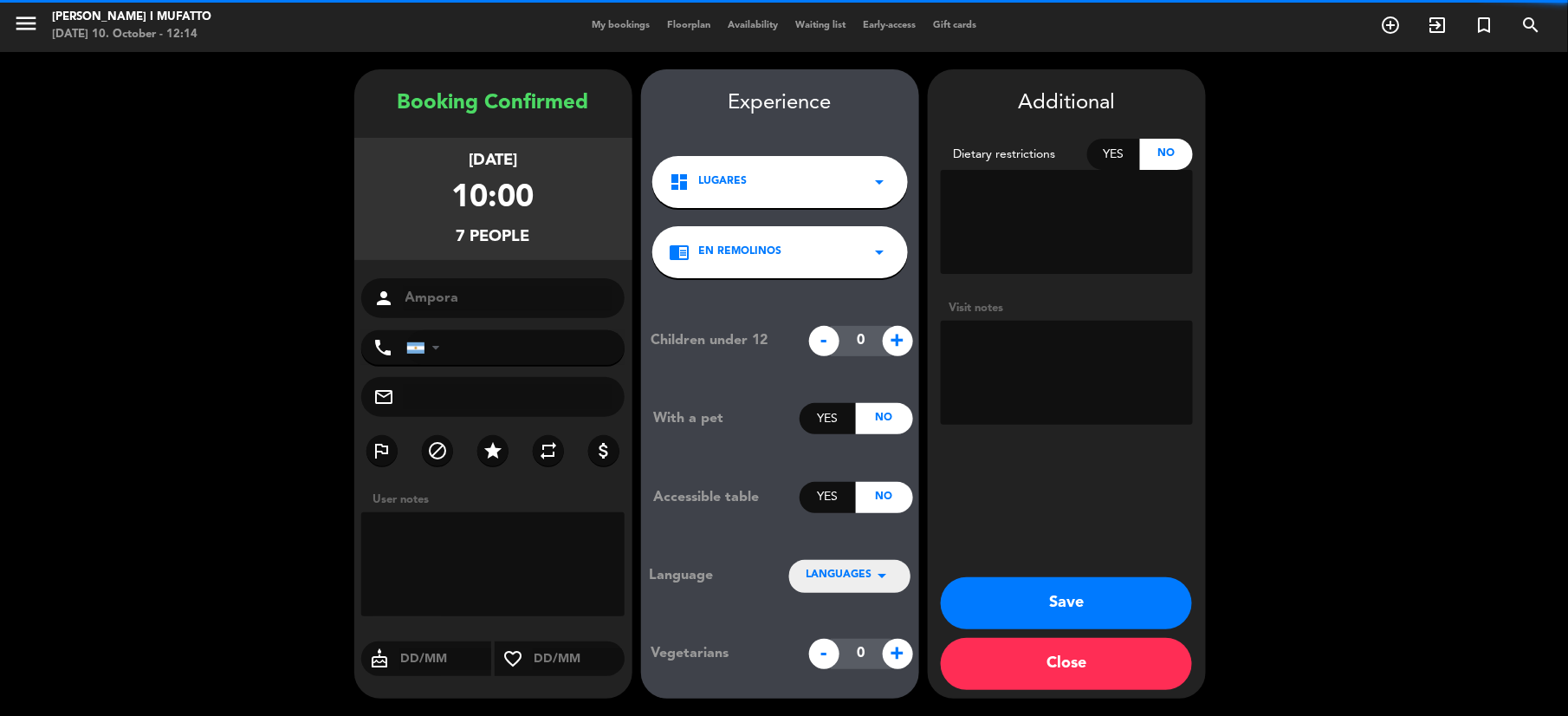
click at [996, 334] on textarea at bounding box center [1066, 372] width 252 height 104
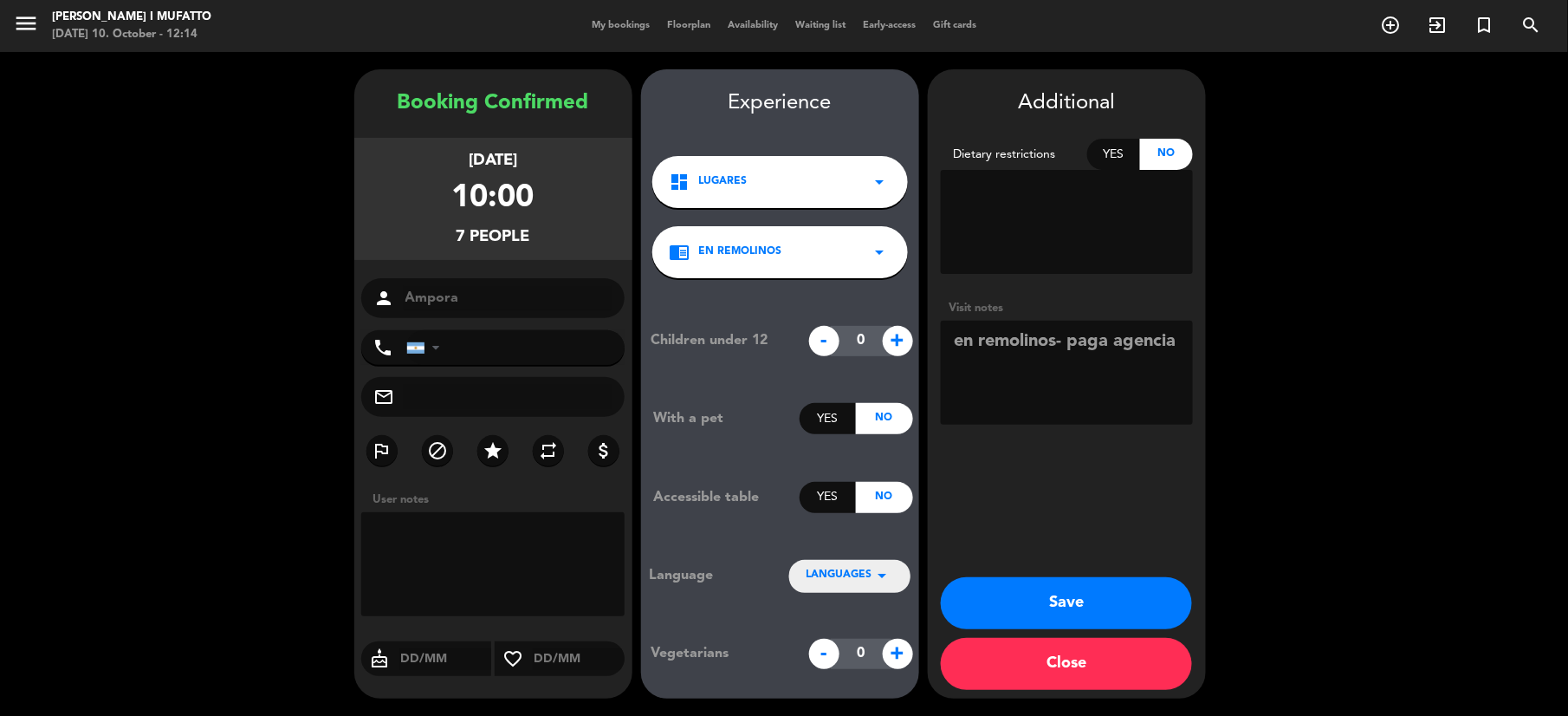
type textarea "en remolinos- paga agencia"
click at [873, 569] on icon "arrow_drop_down" at bounding box center [882, 575] width 21 height 21
click at [854, 520] on div "English" at bounding box center [850, 522] width 87 height 17
click at [975, 573] on div "Additional Dietary restrictions Yes No Visit notes Save Close" at bounding box center [1067, 384] width 278 height 629
click at [982, 590] on button "Save" at bounding box center [1066, 603] width 252 height 52
